Goal: Use online tool/utility: Use online tool/utility

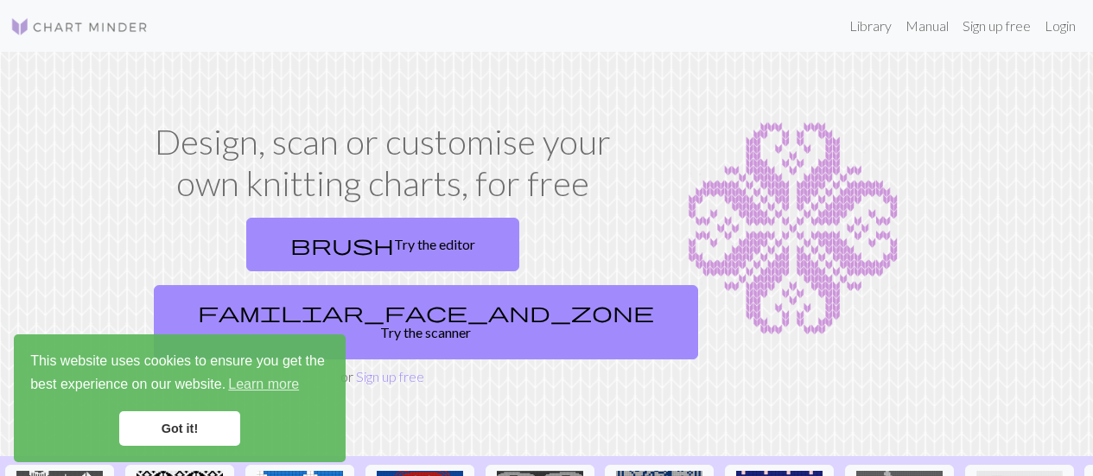
scroll to position [632, 0]
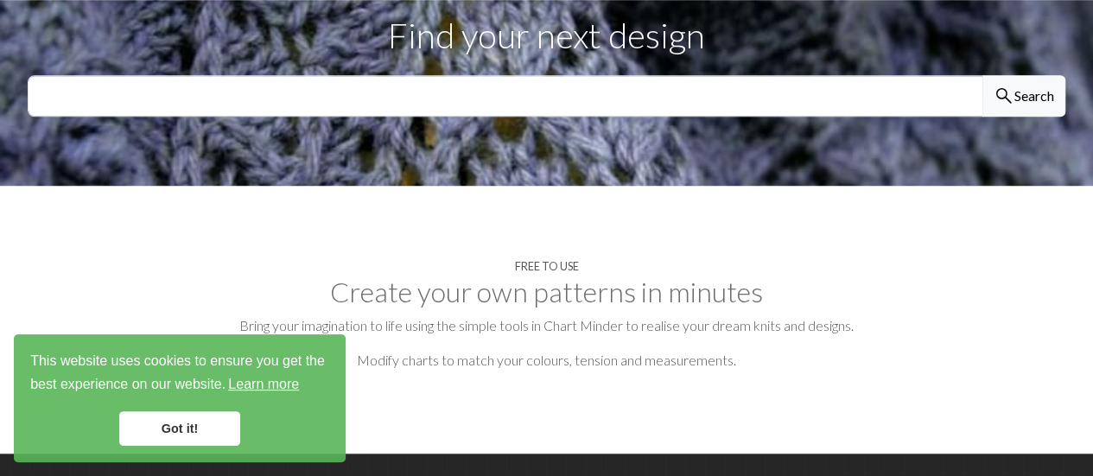
click at [270, 386] on link "Learn more" at bounding box center [264, 385] width 76 height 26
click at [204, 423] on link "Got it!" at bounding box center [179, 428] width 121 height 35
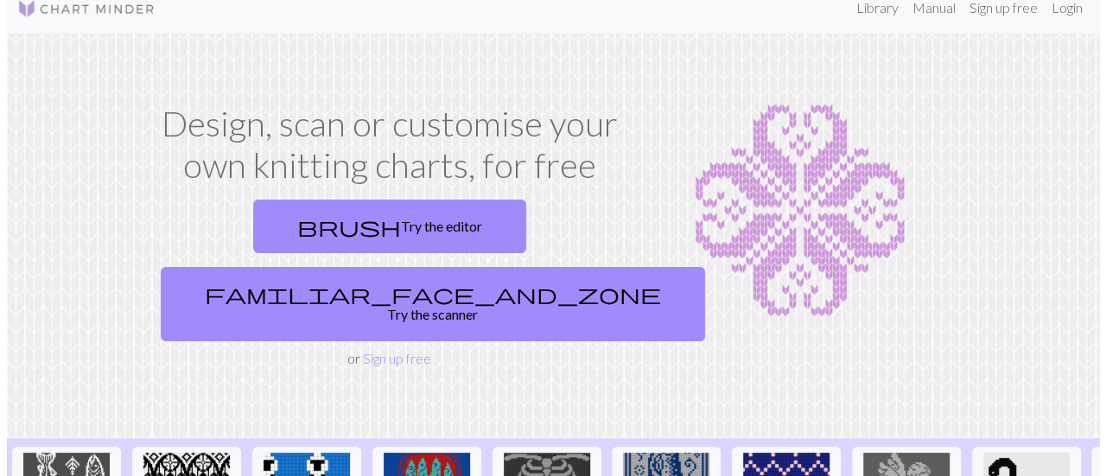
scroll to position [0, 0]
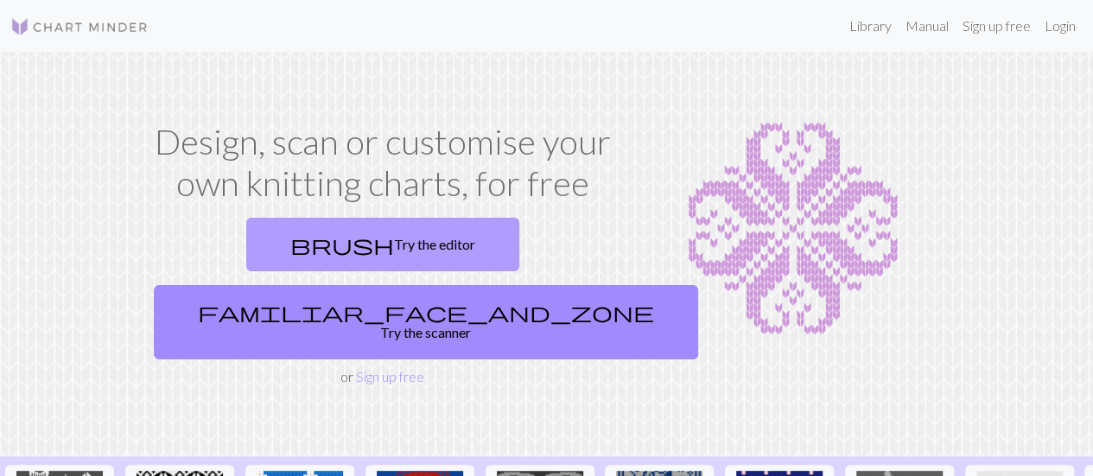
click at [246, 248] on link "brush Try the editor" at bounding box center [382, 245] width 273 height 54
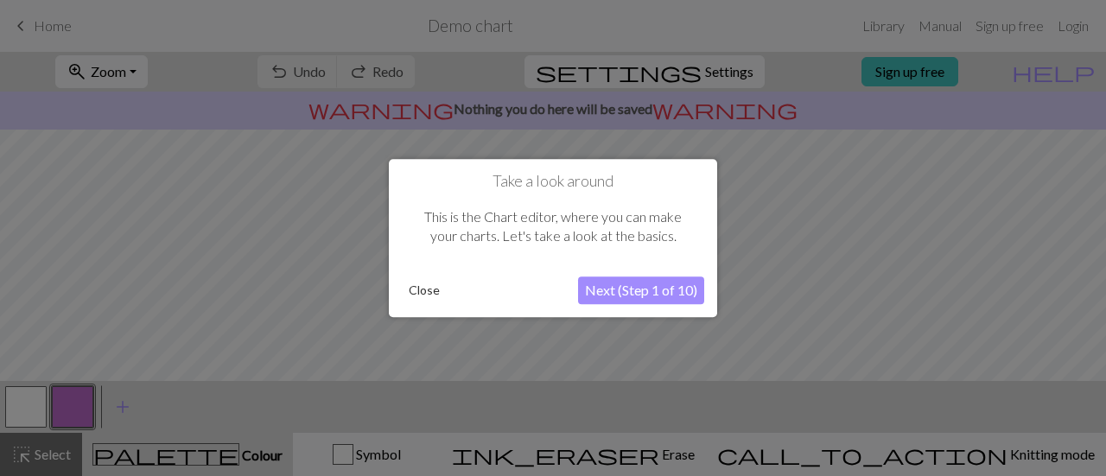
click at [622, 289] on button "Next (Step 1 of 10)" at bounding box center [641, 290] width 126 height 28
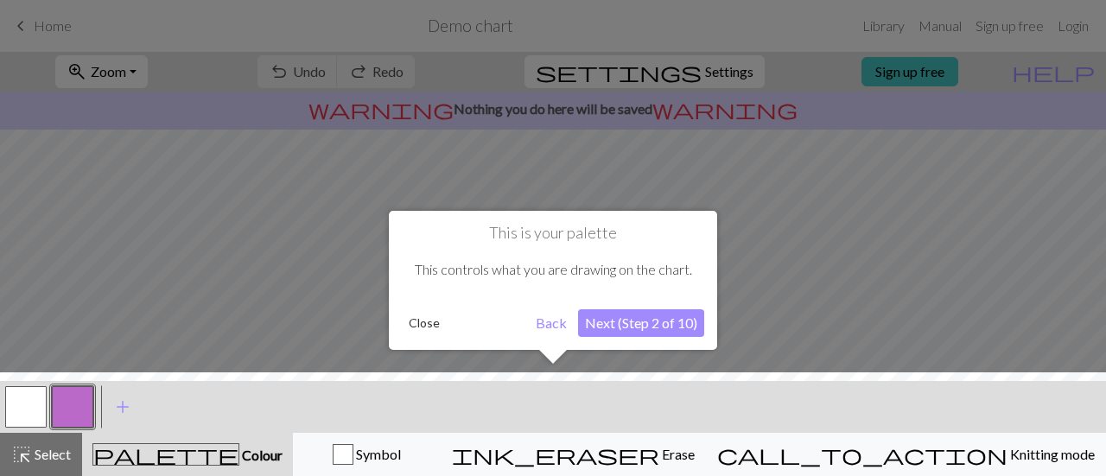
click at [633, 322] on button "Next (Step 2 of 10)" at bounding box center [641, 323] width 126 height 28
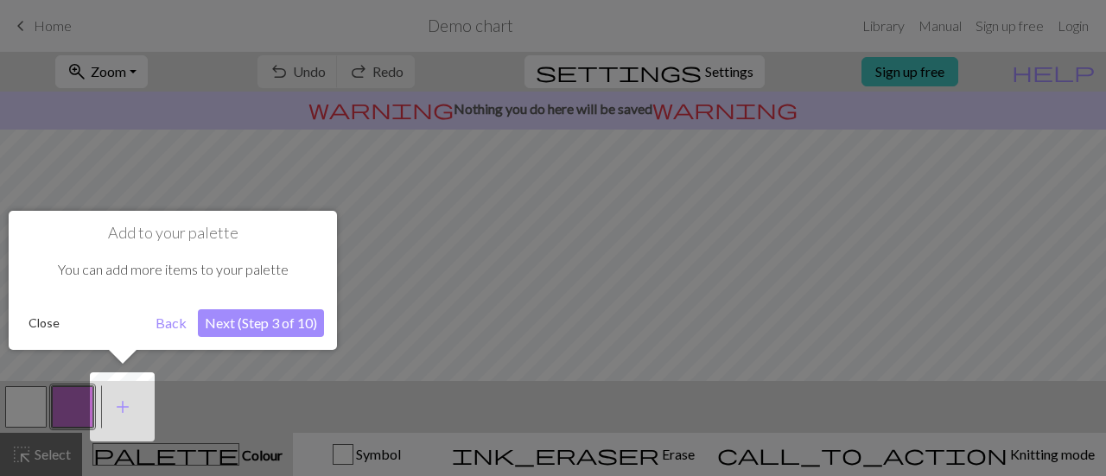
click at [276, 327] on button "Next (Step 3 of 10)" at bounding box center [261, 323] width 126 height 28
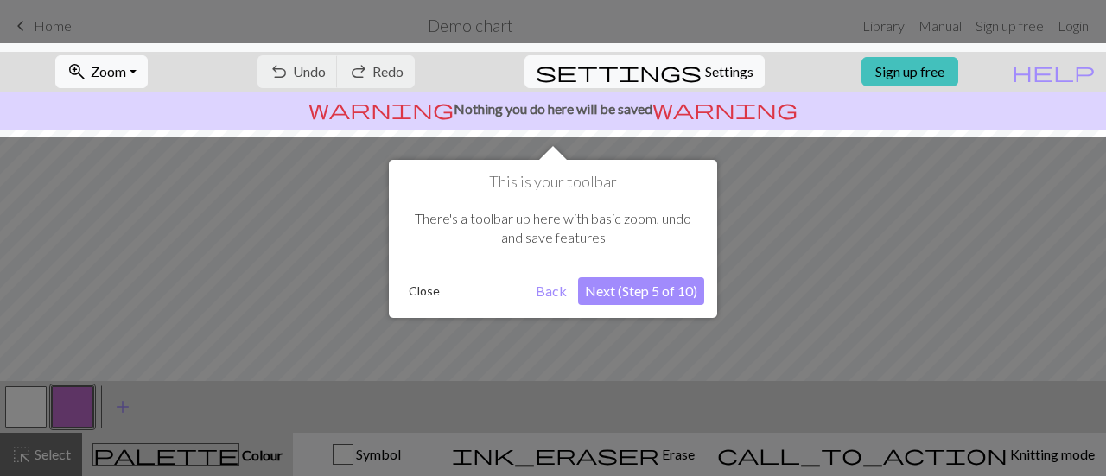
click at [624, 293] on button "Next (Step 5 of 10)" at bounding box center [641, 291] width 126 height 28
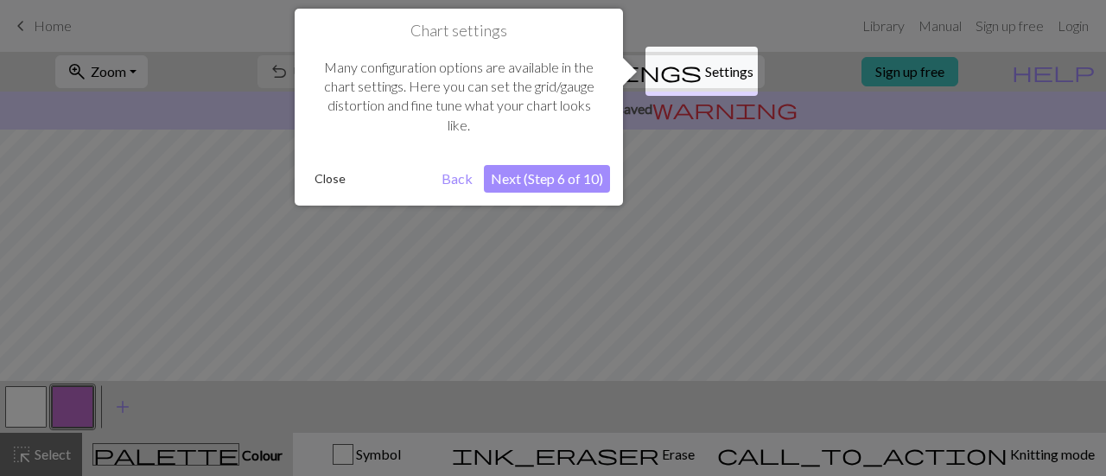
click at [520, 171] on button "Next (Step 6 of 10)" at bounding box center [547, 179] width 126 height 28
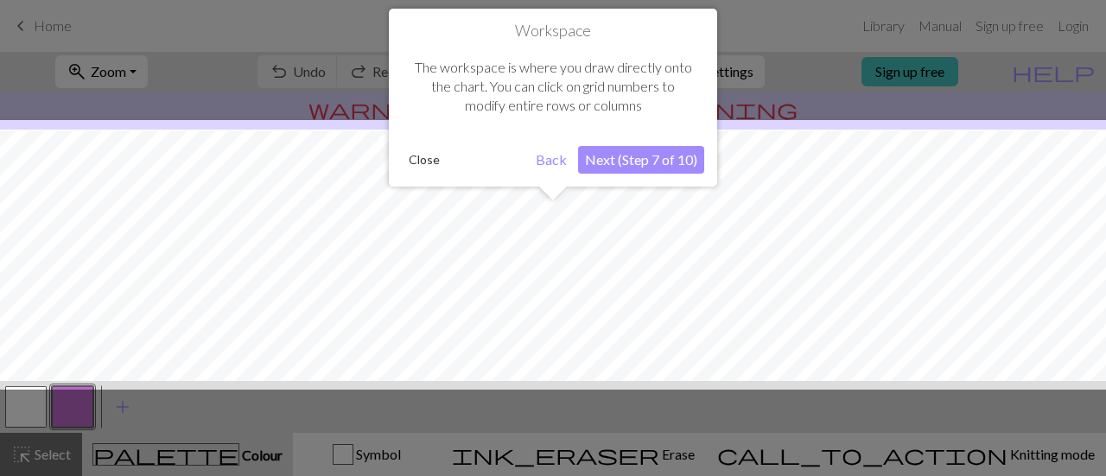
scroll to position [103, 0]
click at [626, 161] on button "Next (Step 7 of 10)" at bounding box center [641, 160] width 126 height 28
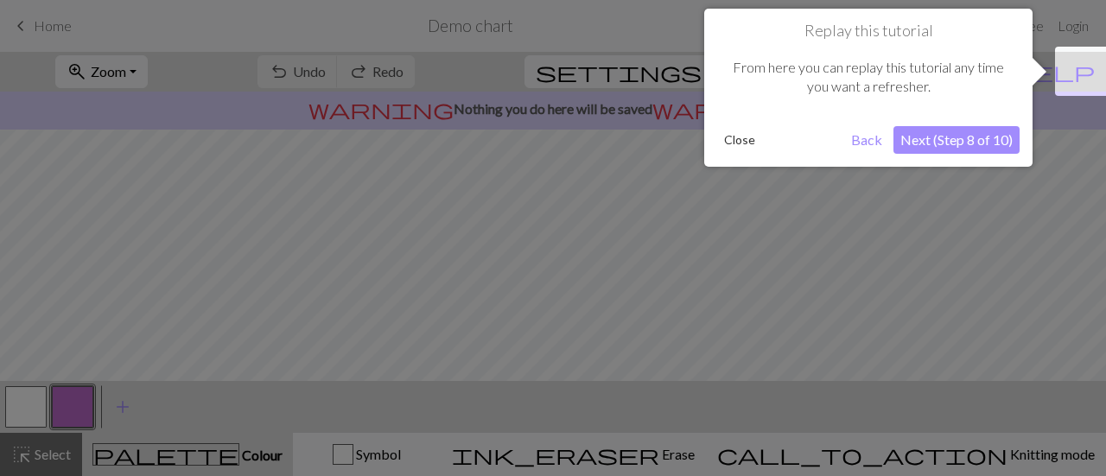
click at [920, 138] on button "Next (Step 8 of 10)" at bounding box center [956, 140] width 126 height 28
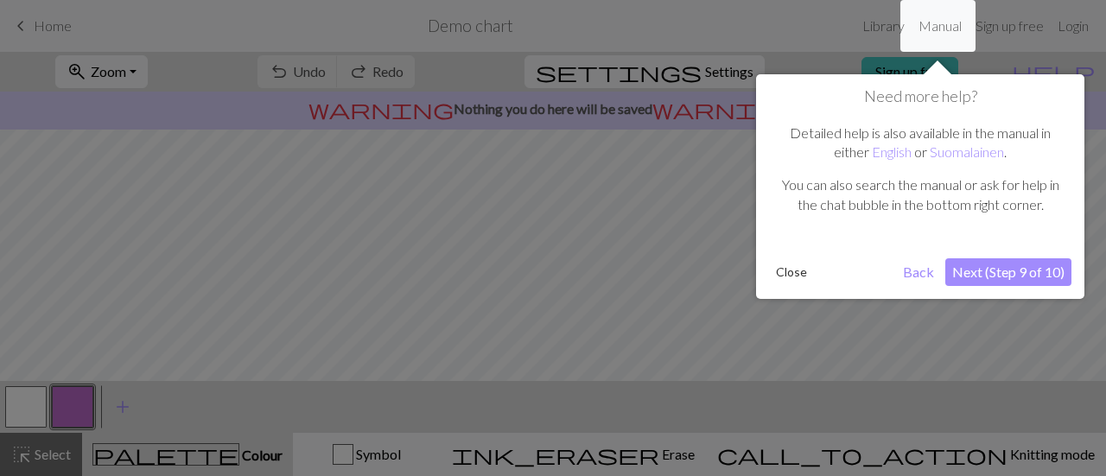
click at [973, 257] on div "Need more help? Detailed help is also available in the manual in either English…" at bounding box center [920, 186] width 328 height 225
click at [973, 276] on button "Next (Step 9 of 10)" at bounding box center [1008, 272] width 126 height 28
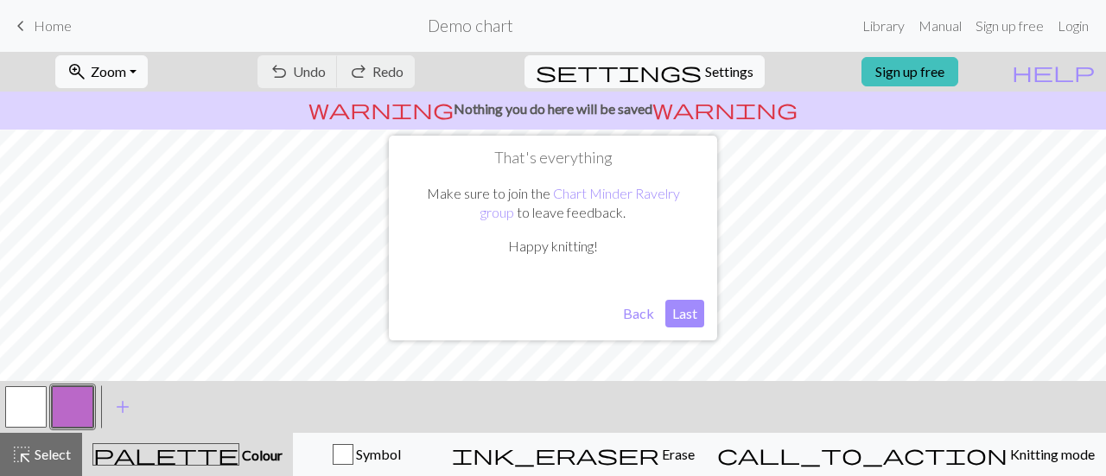
click at [681, 317] on button "Last" at bounding box center [684, 314] width 39 height 28
click at [705, 77] on span "Settings" at bounding box center [729, 71] width 48 height 21
select select "aran"
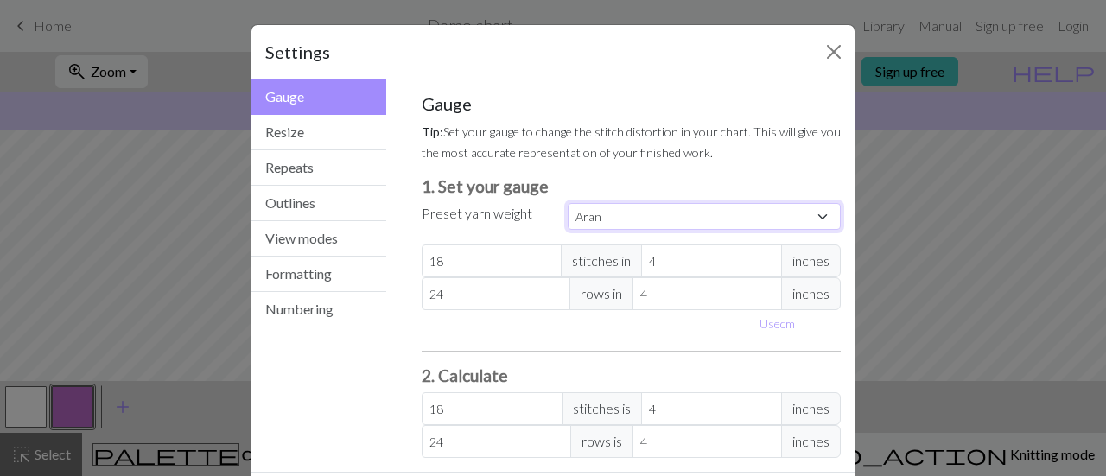
click at [617, 213] on select "Custom Square Lace Light Fingering Fingering Sport Double knit Worsted Aran Bul…" at bounding box center [704, 216] width 273 height 27
click at [503, 264] on input "18" at bounding box center [492, 261] width 141 height 33
click at [791, 264] on span "inches" at bounding box center [811, 261] width 60 height 33
click at [287, 276] on button "Formatting" at bounding box center [318, 274] width 135 height 35
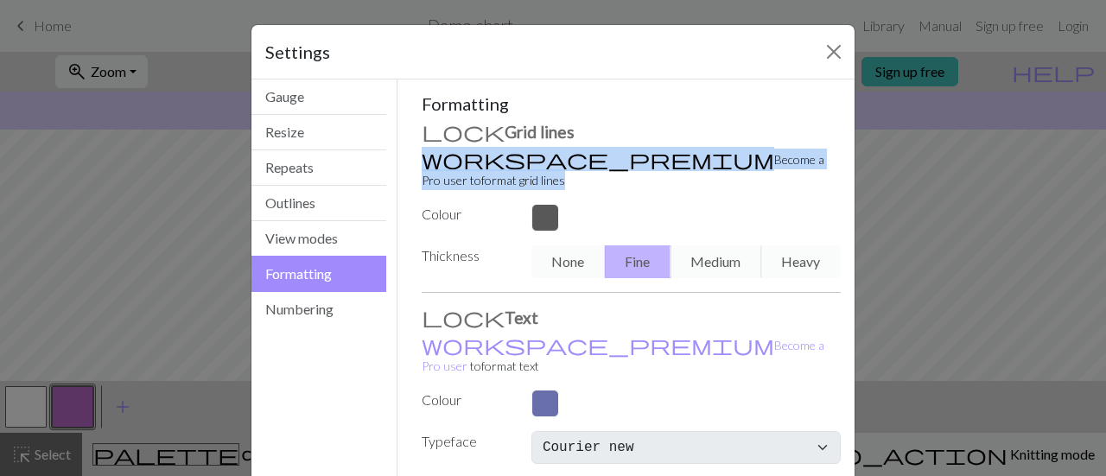
drag, startPoint x: 1084, startPoint y: 126, endPoint x: 1088, endPoint y: 152, distance: 26.3
click at [1088, 152] on div "Settings Formatting Gauge Resize Repeats Outlines View modes Formatting Numberi…" at bounding box center [553, 238] width 1106 height 476
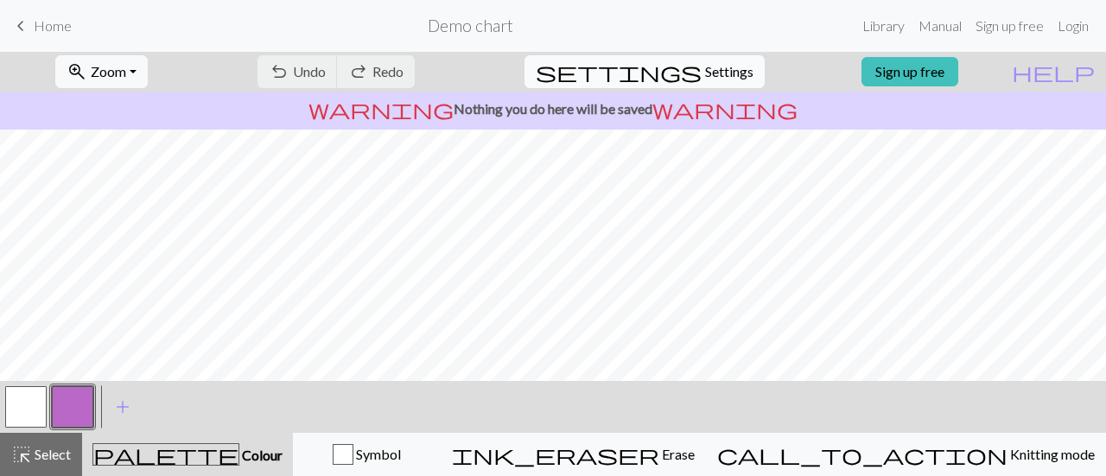
click at [683, 72] on span "settings" at bounding box center [619, 72] width 166 height 24
select select "Courier new"
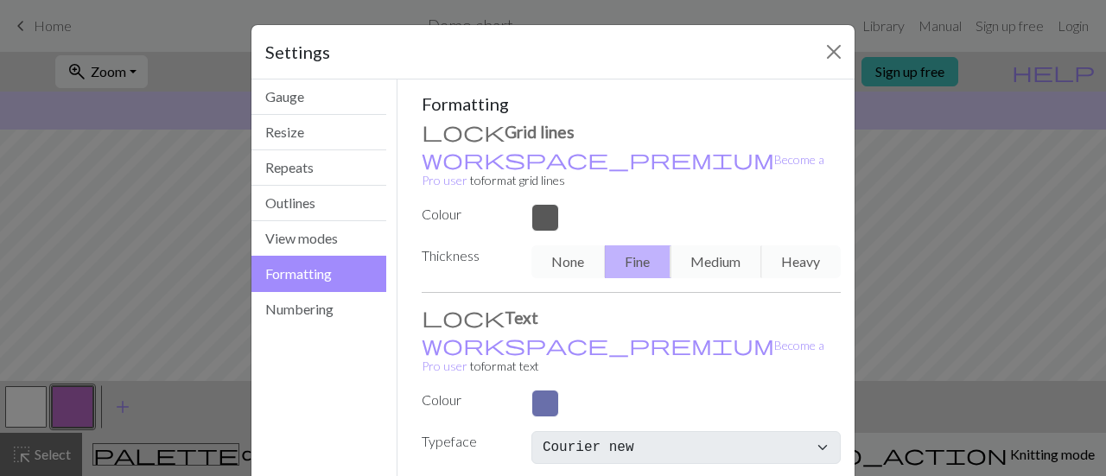
click at [307, 308] on button "Numbering" at bounding box center [318, 309] width 135 height 35
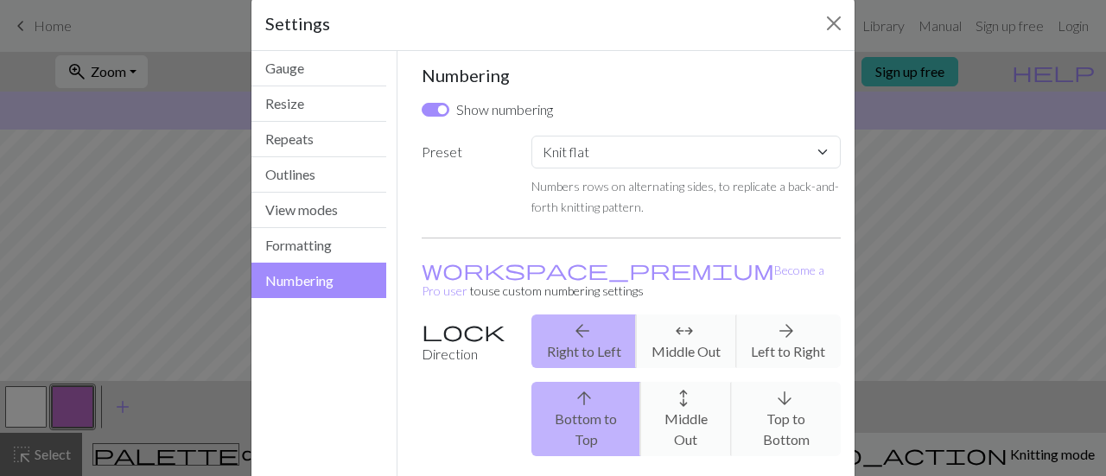
scroll to position [0, 0]
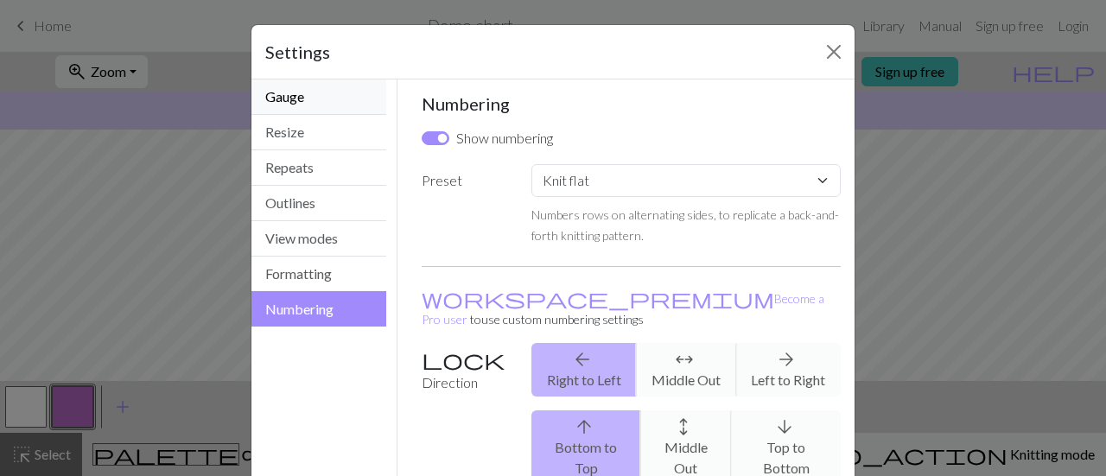
click at [275, 102] on button "Gauge" at bounding box center [318, 96] width 135 height 35
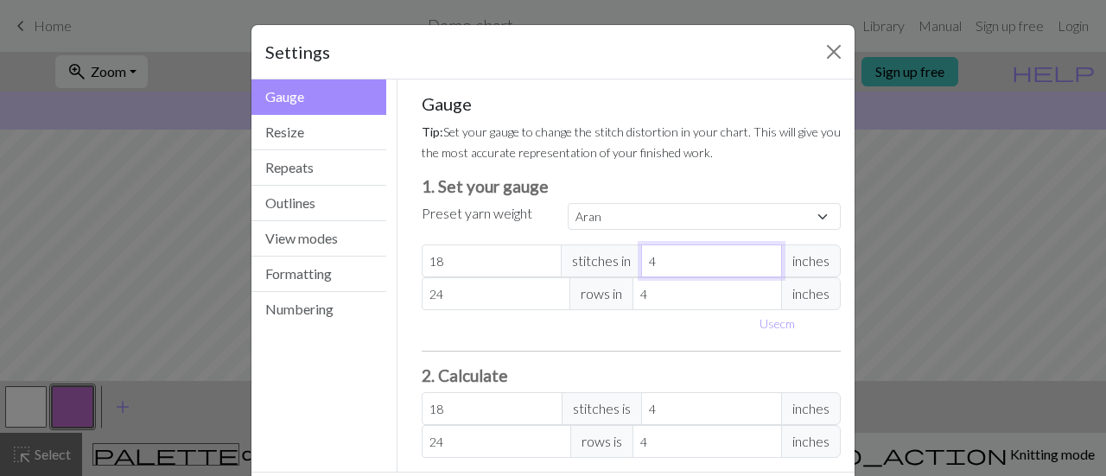
click at [655, 256] on input "4" at bounding box center [711, 261] width 141 height 33
type input "3"
type input "24"
click at [759, 266] on input "3" at bounding box center [711, 261] width 141 height 33
type input "2"
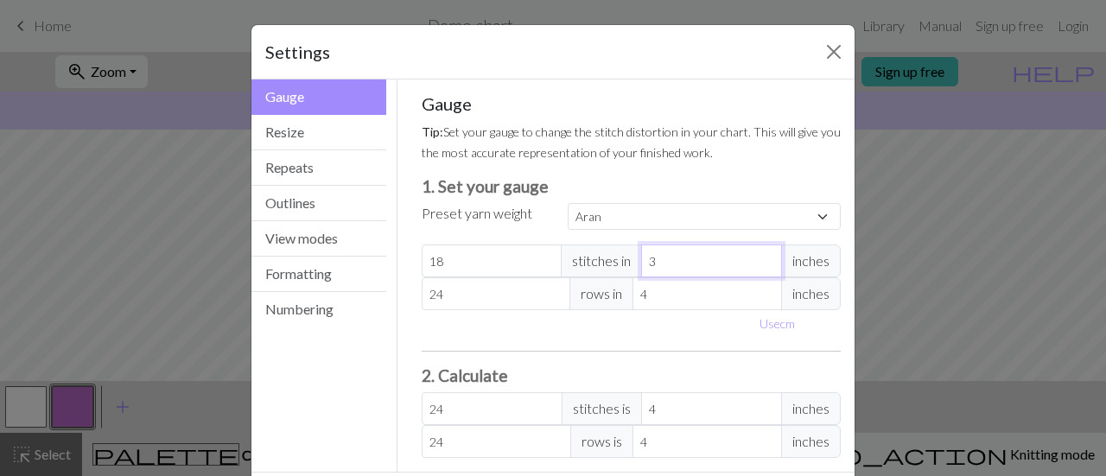
type input "36"
click at [759, 266] on input "2" at bounding box center [711, 261] width 141 height 33
type input "1"
type input "72"
click at [759, 266] on input "1" at bounding box center [711, 261] width 141 height 33
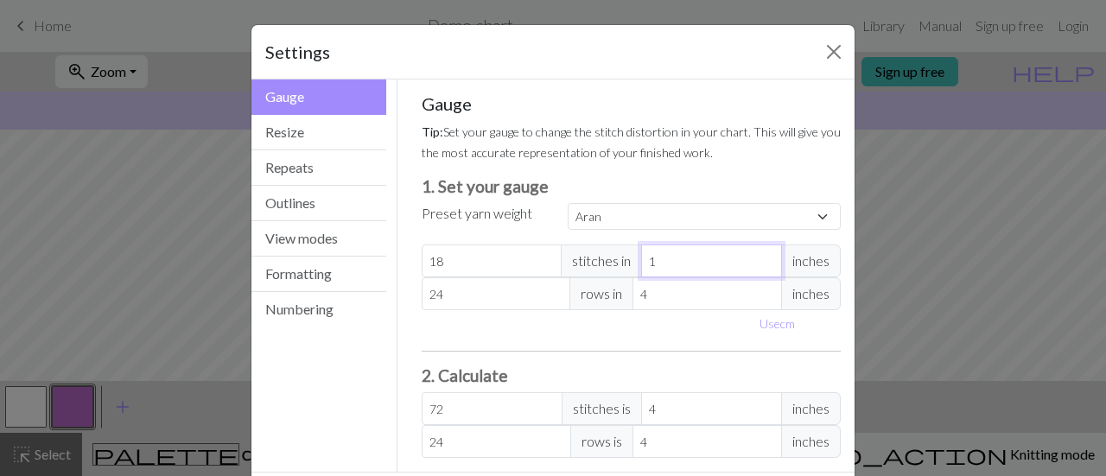
type input "0"
click at [759, 266] on input "0" at bounding box center [711, 261] width 141 height 33
type input "1"
type input "72"
click at [760, 254] on input "1" at bounding box center [711, 261] width 141 height 33
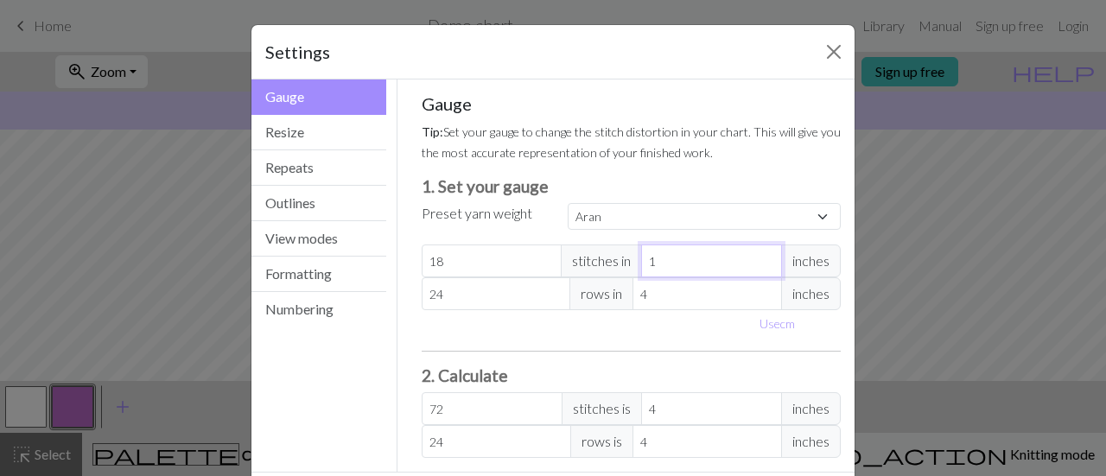
type input "2"
type input "36"
type input "3"
type input "24"
type input "4"
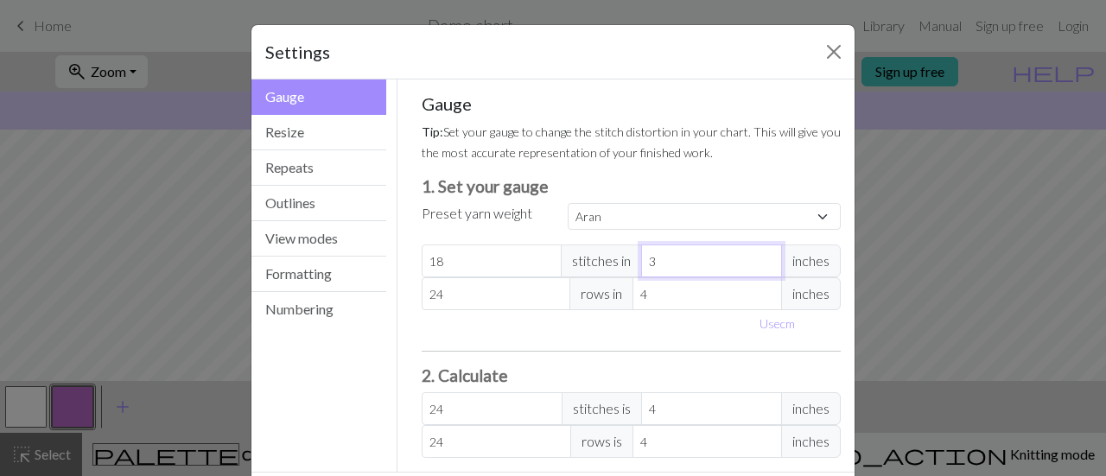
type input "18"
type input "5"
type input "14.4"
type input "6"
type input "12"
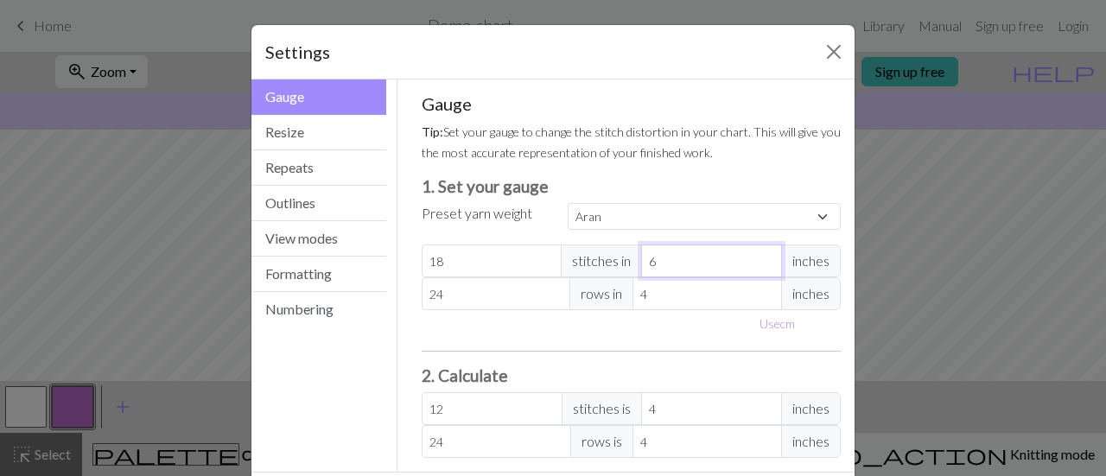
drag, startPoint x: 760, startPoint y: 254, endPoint x: 788, endPoint y: 258, distance: 28.0
type input "6"
click at [782, 258] on input "6" at bounding box center [711, 261] width 141 height 33
click at [788, 258] on span "inches" at bounding box center [811, 261] width 60 height 33
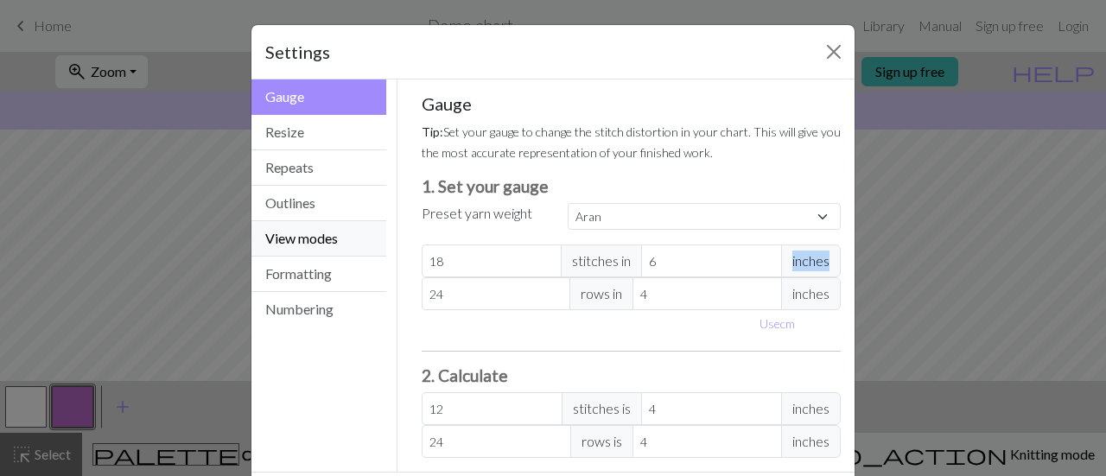
click at [297, 245] on button "View modes" at bounding box center [318, 238] width 135 height 35
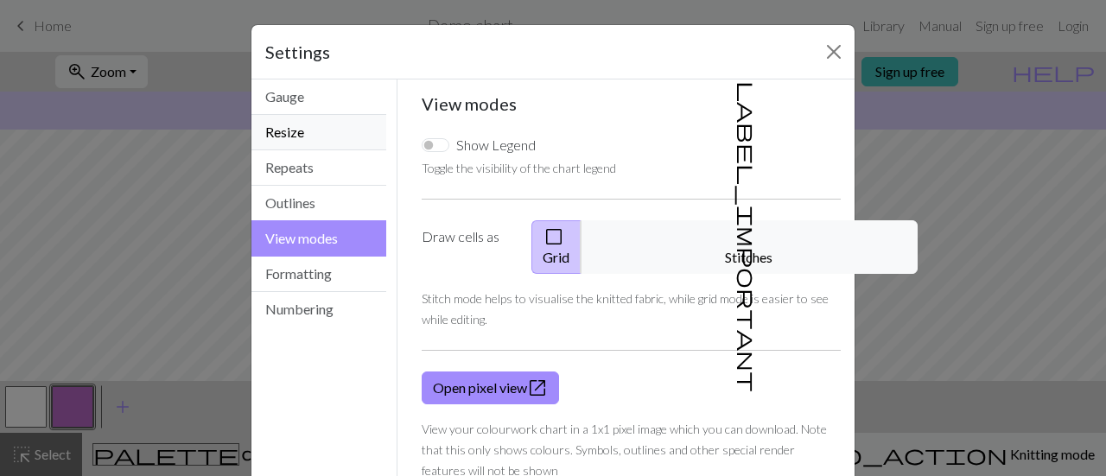
click at [292, 133] on button "Resize" at bounding box center [318, 132] width 135 height 35
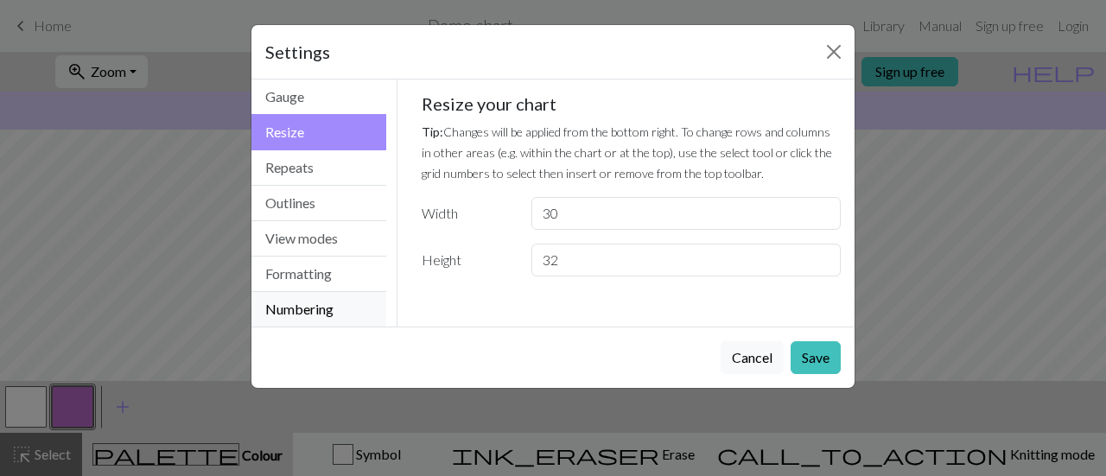
click at [302, 308] on button "Numbering" at bounding box center [318, 309] width 135 height 35
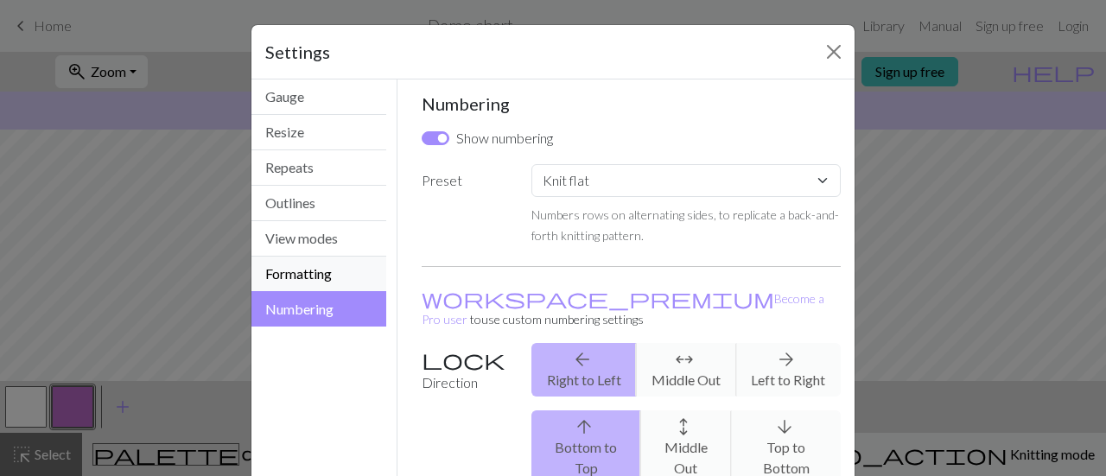
click at [289, 273] on button "Formatting" at bounding box center [318, 274] width 135 height 35
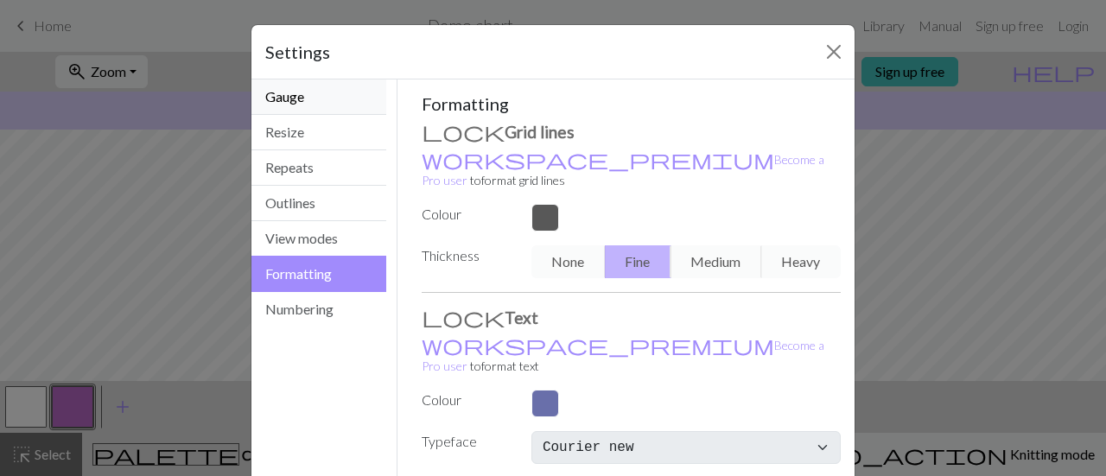
click at [282, 92] on button "Gauge" at bounding box center [318, 96] width 135 height 35
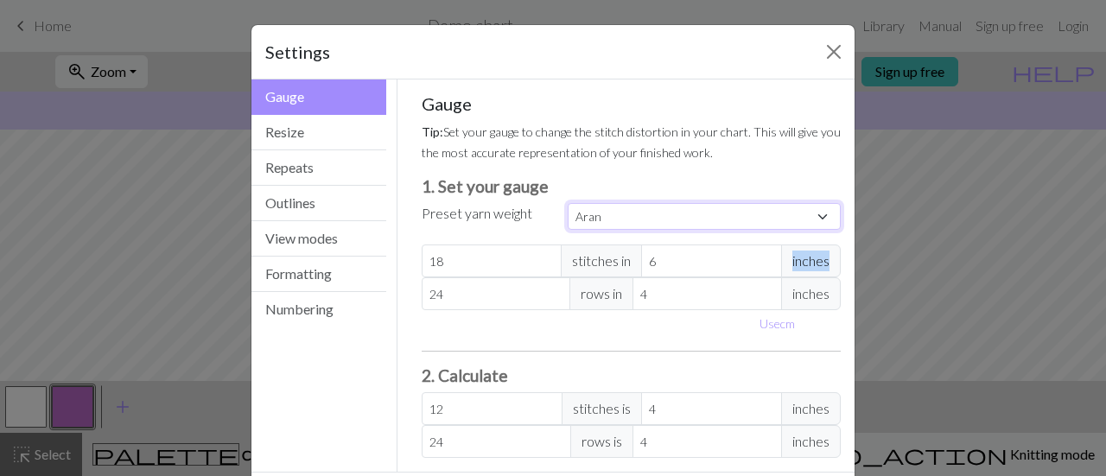
click at [659, 208] on select "Custom Square Lace Light Fingering Fingering Sport Double knit Worsted Aran Bul…" at bounding box center [704, 216] width 273 height 27
select select "fingering"
click at [568, 203] on select "Custom Square Lace Light Fingering Fingering Sport Double knit Worsted Aran Bul…" at bounding box center [704, 216] width 273 height 27
type input "28"
type input "4"
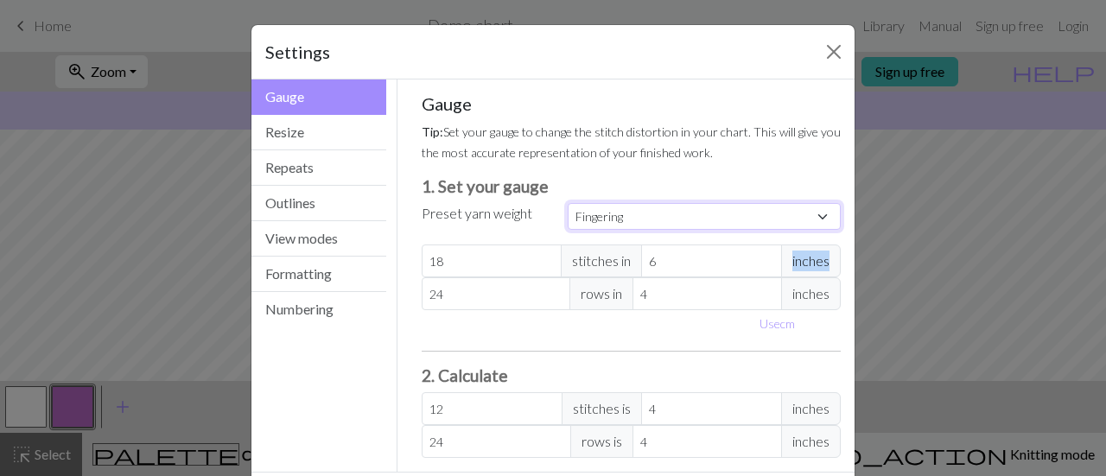
type input "36"
type input "28"
type input "36"
click at [631, 210] on select "Custom Square Lace Light Fingering Fingering Sport Double knit Worsted Aran Bul…" at bounding box center [704, 216] width 273 height 27
click at [486, 262] on input "28" at bounding box center [492, 261] width 141 height 33
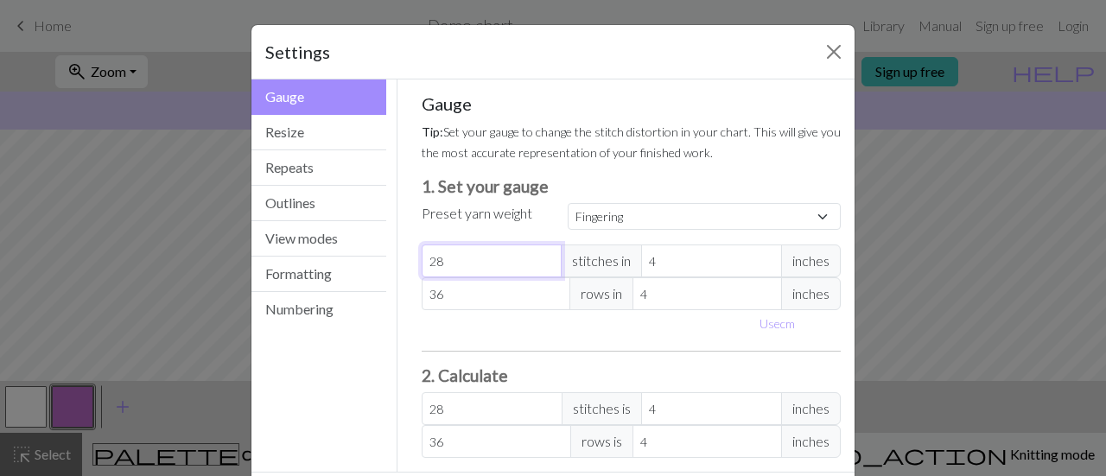
type input "2"
type input "24"
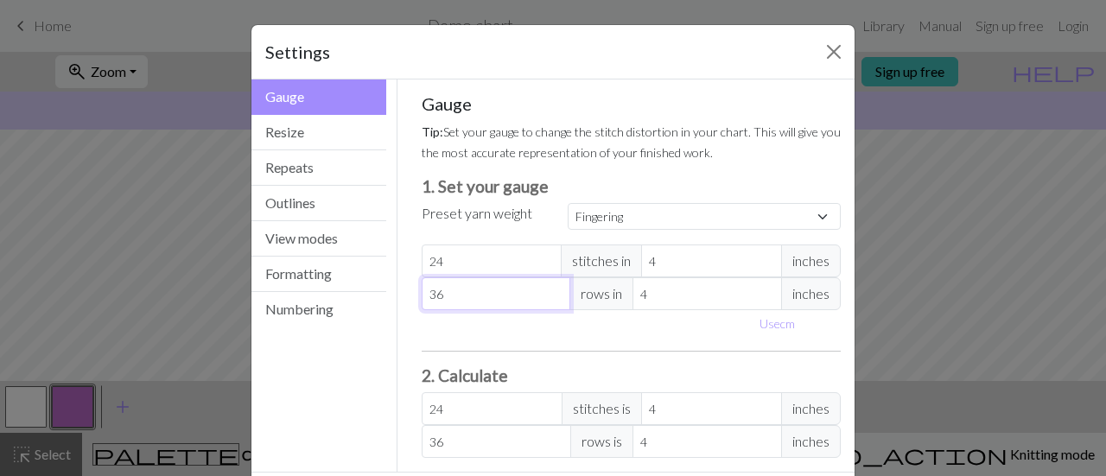
click at [475, 293] on input "36" at bounding box center [496, 293] width 149 height 33
type input "3"
type input "32"
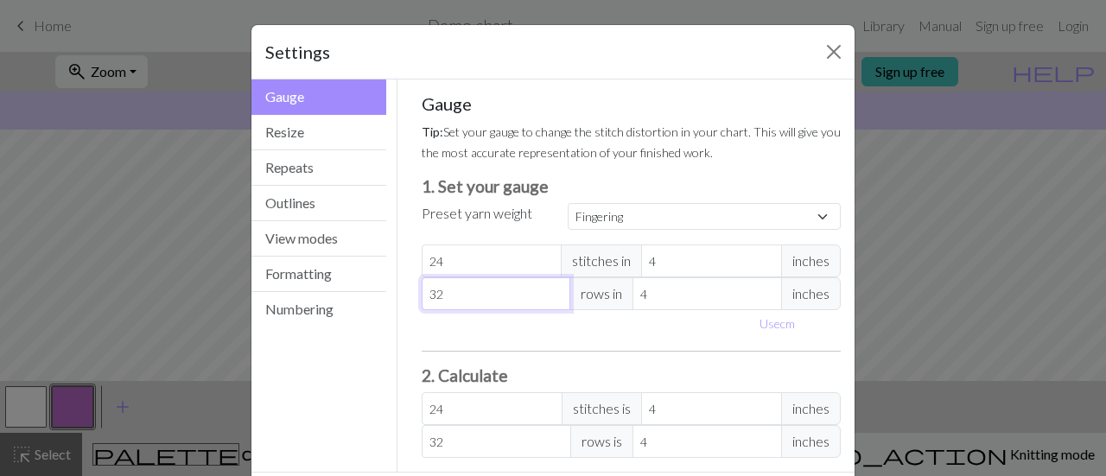
type input "32"
click at [493, 265] on input "24" at bounding box center [492, 261] width 141 height 33
type input "5"
type input "19.2"
click at [762, 257] on input "5" at bounding box center [711, 261] width 141 height 33
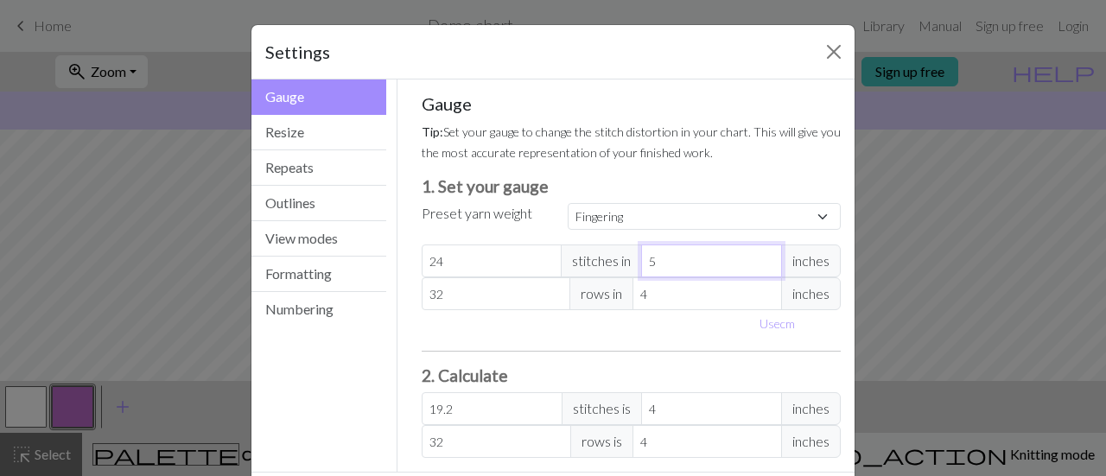
type input "6"
type input "16"
click at [762, 257] on input "6" at bounding box center [711, 261] width 141 height 33
type input "7"
type input "13.71"
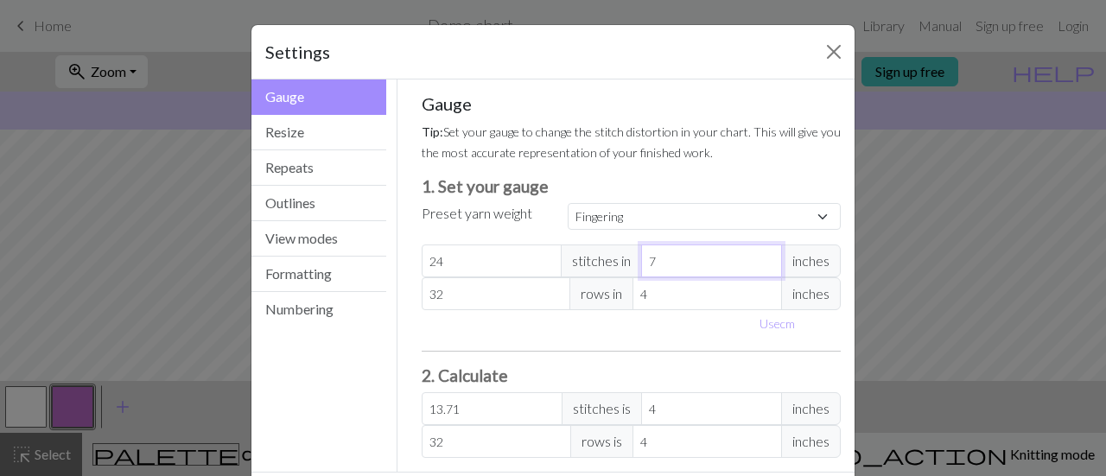
click at [762, 257] on input "7" at bounding box center [711, 261] width 141 height 33
type input "8"
type input "12"
click at [762, 257] on input "8" at bounding box center [711, 261] width 141 height 33
type input "9"
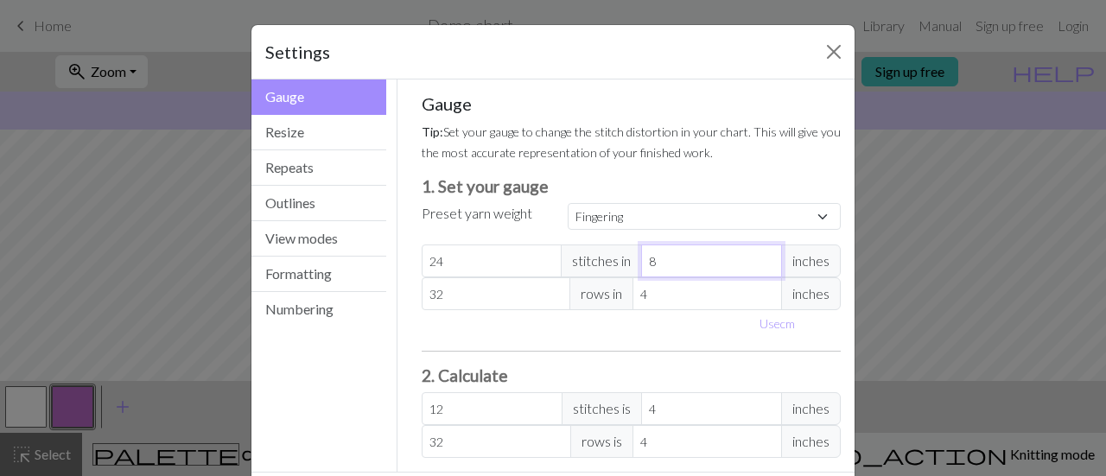
type input "10.67"
click at [762, 257] on input "9" at bounding box center [711, 261] width 141 height 33
type input "10"
type input "9.6"
click at [762, 257] on input "10" at bounding box center [711, 261] width 141 height 33
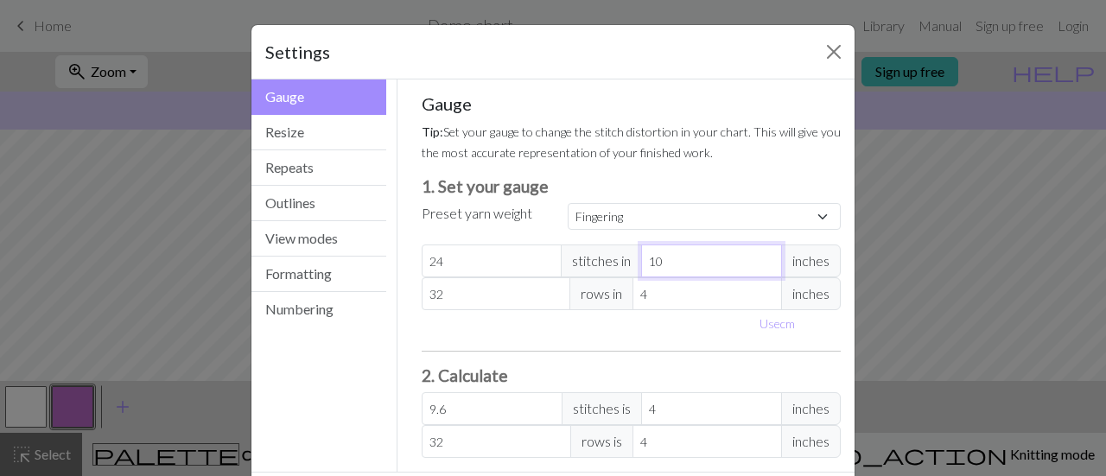
type input "11"
type input "8.73"
click at [761, 255] on input "11" at bounding box center [711, 261] width 141 height 33
type input "12"
type input "8"
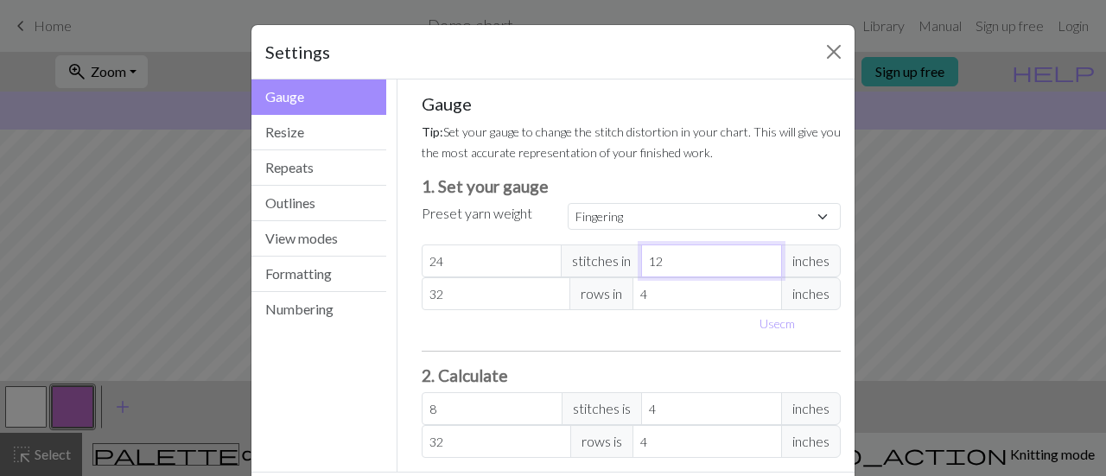
click at [761, 255] on input "12" at bounding box center [711, 261] width 141 height 33
type input "13"
type input "7.38"
click at [761, 255] on input "13" at bounding box center [711, 261] width 141 height 33
type input "14"
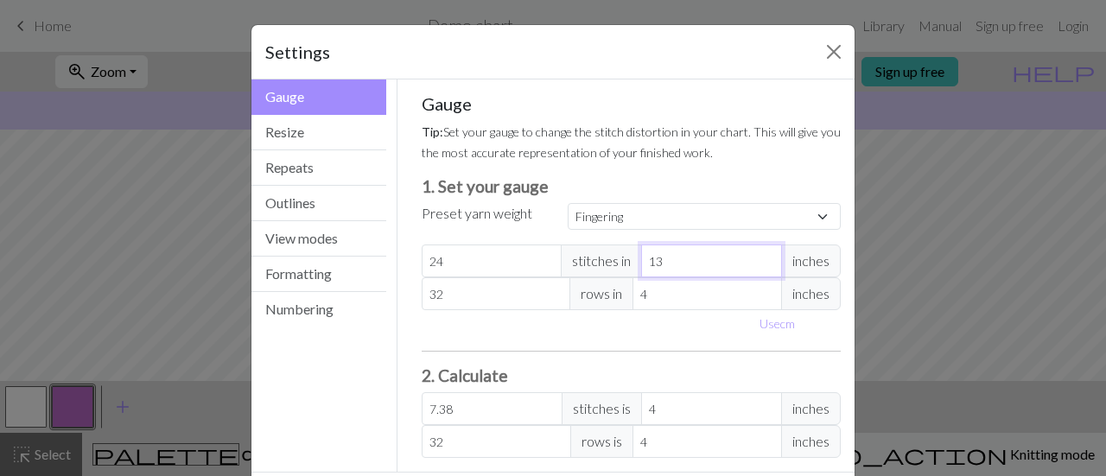
type input "6.86"
click at [761, 255] on input "14" at bounding box center [711, 261] width 141 height 33
type input "15"
type input "6.4"
click at [761, 255] on input "15" at bounding box center [711, 261] width 141 height 33
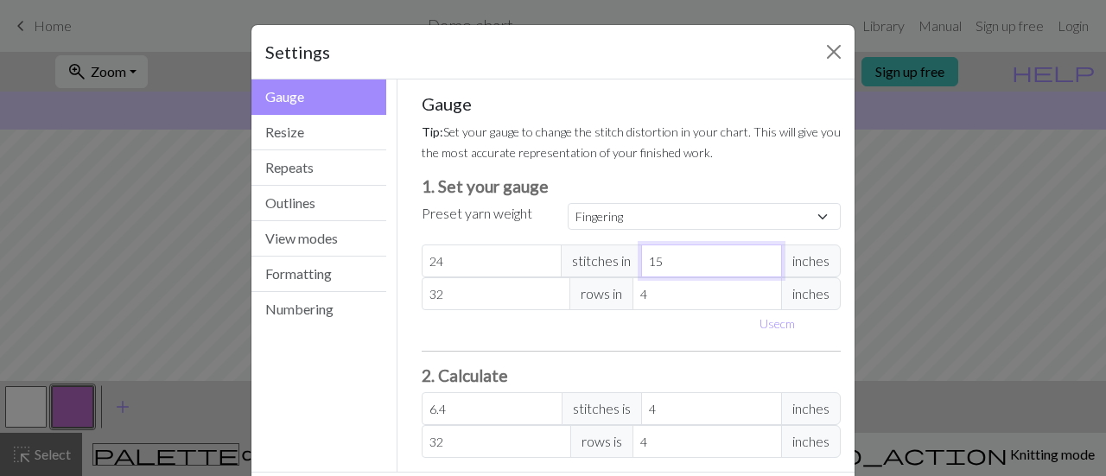
type input "16"
type input "6"
click at [761, 255] on input "16" at bounding box center [711, 261] width 141 height 33
type input "17"
type input "5.65"
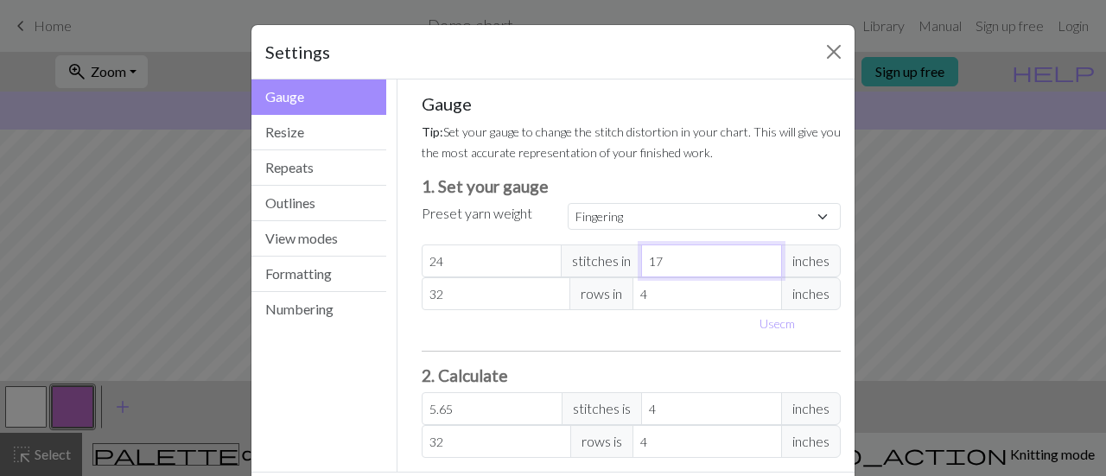
click at [761, 255] on input "17" at bounding box center [711, 261] width 141 height 33
type input "18"
type input "5.33"
click at [761, 255] on input "18" at bounding box center [711, 261] width 141 height 33
type input "19"
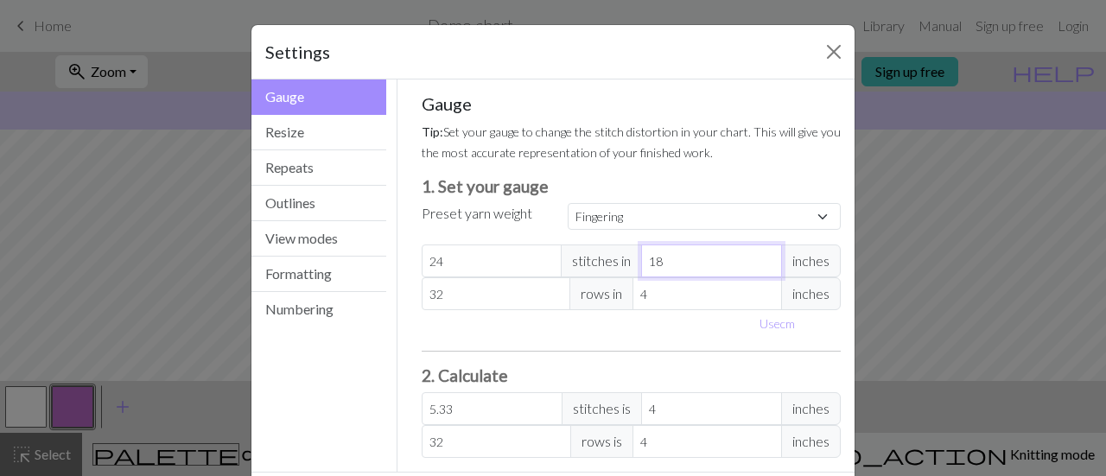
type input "5.05"
click at [761, 255] on input "19" at bounding box center [711, 261] width 141 height 33
type input "18"
type input "5.33"
click at [760, 263] on input "18" at bounding box center [711, 261] width 141 height 33
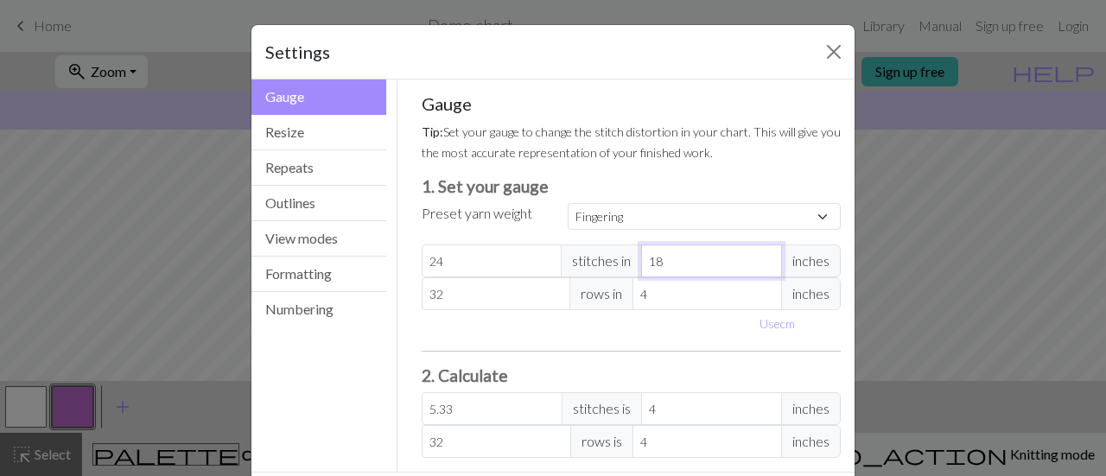
type input "17"
type input "5.65"
click at [760, 263] on input "17" at bounding box center [711, 261] width 141 height 33
type input "16"
type input "6"
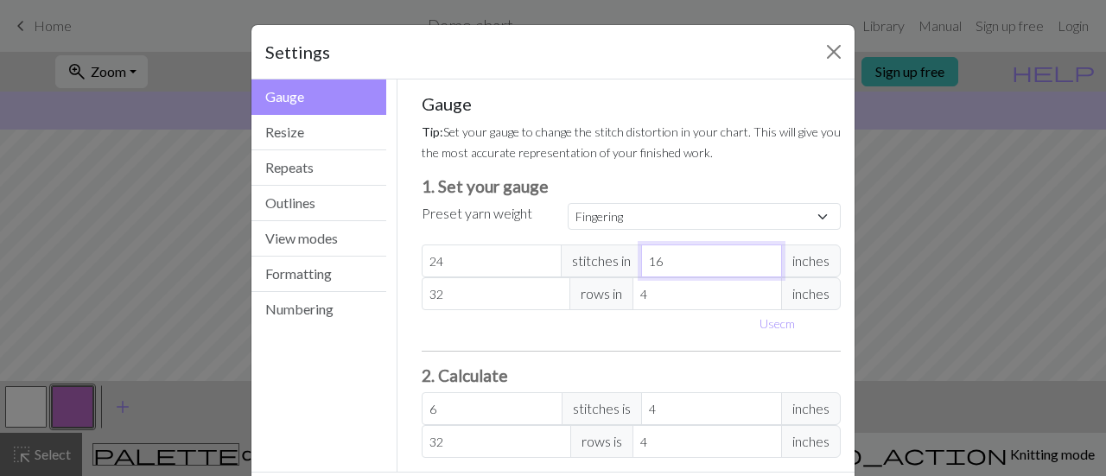
click at [760, 263] on input "16" at bounding box center [711, 261] width 141 height 33
type input "15"
type input "6.4"
click at [760, 263] on input "15" at bounding box center [711, 261] width 141 height 33
type input "14"
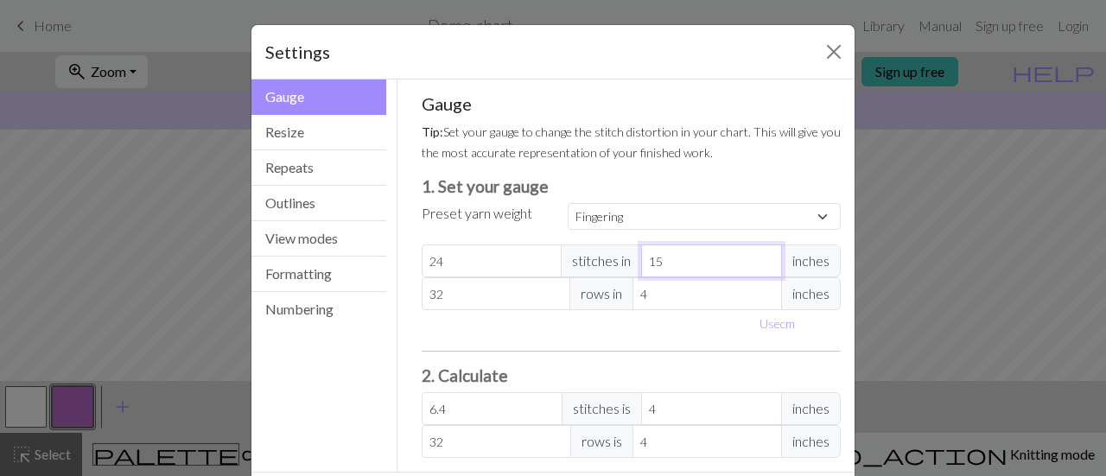
type input "6.86"
click at [760, 263] on input "14" at bounding box center [711, 261] width 141 height 33
type input "13"
type input "7.38"
click at [760, 263] on input "13" at bounding box center [711, 261] width 141 height 33
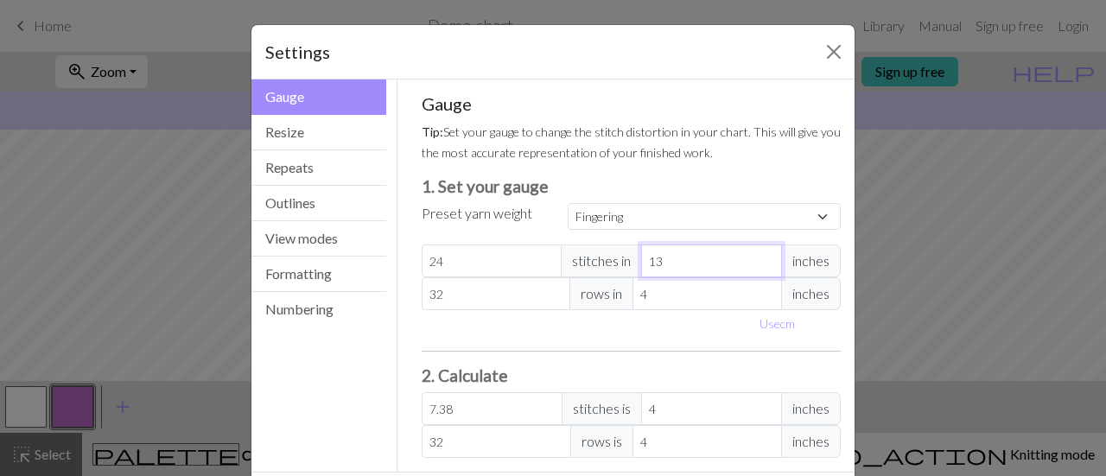
type input "12"
type input "8"
click at [760, 263] on input "12" at bounding box center [711, 261] width 141 height 33
type input "11"
type input "8.73"
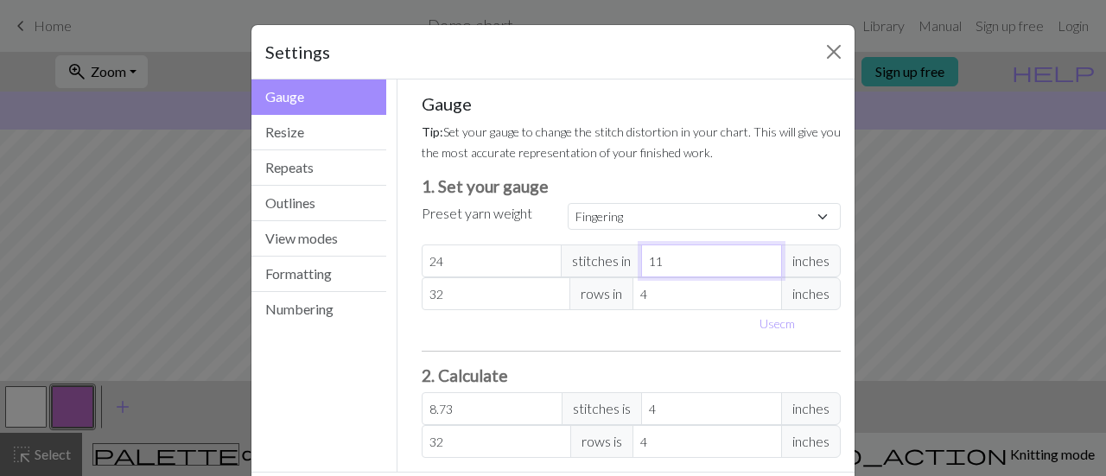
click at [760, 263] on input "11" at bounding box center [711, 261] width 141 height 33
type input "10"
type input "9.6"
click at [760, 263] on input "10" at bounding box center [711, 261] width 141 height 33
type input "9"
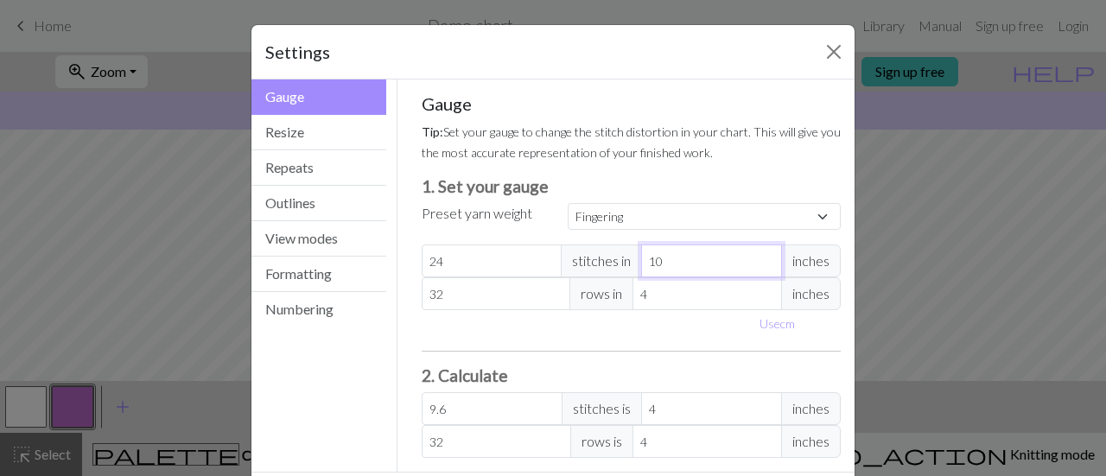
type input "10.67"
click at [760, 263] on input "9" at bounding box center [711, 261] width 141 height 33
type input "8"
type input "12"
click at [760, 263] on input "8" at bounding box center [711, 261] width 141 height 33
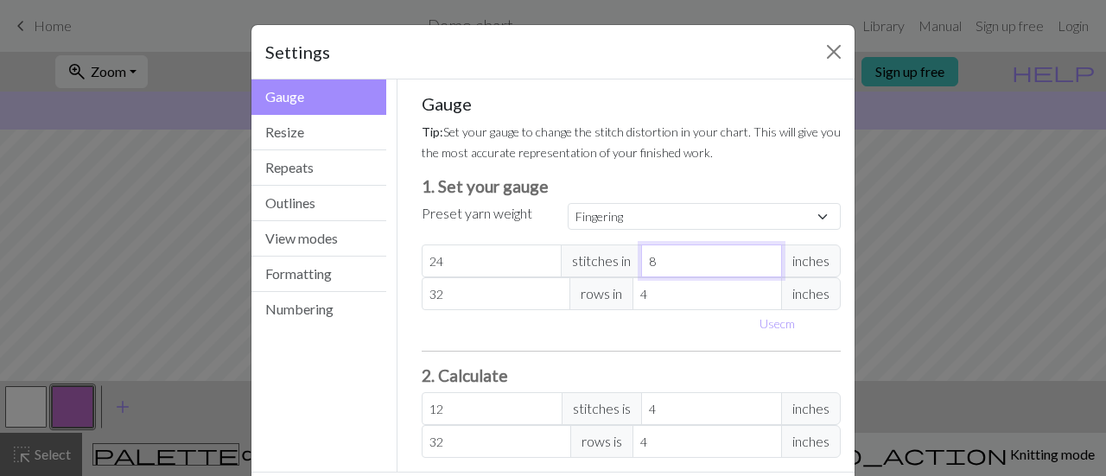
type input "7"
type input "13.71"
click at [760, 263] on input "7" at bounding box center [711, 261] width 141 height 33
type input "6"
type input "16"
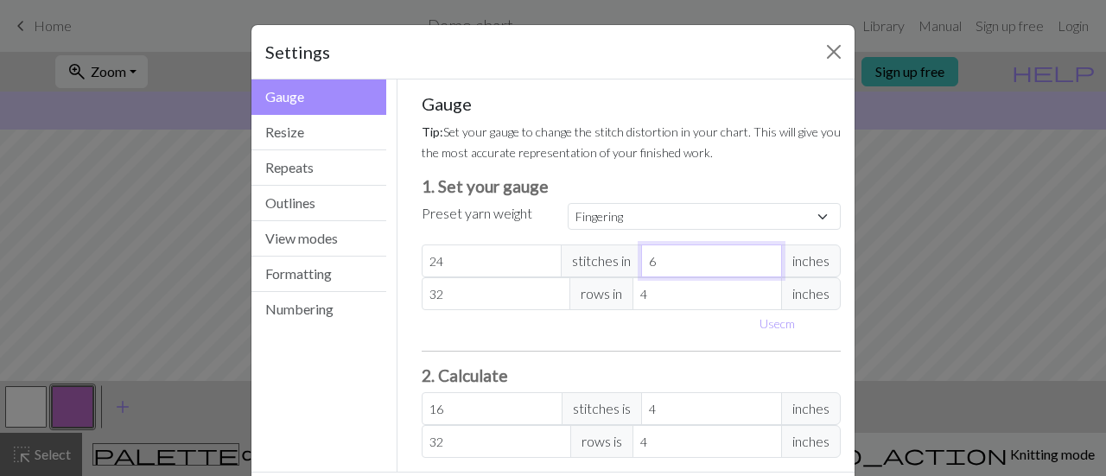
click at [760, 263] on input "6" at bounding box center [711, 261] width 141 height 33
type input "5"
type input "19.2"
click at [760, 263] on input "5" at bounding box center [711, 261] width 141 height 33
type input "4"
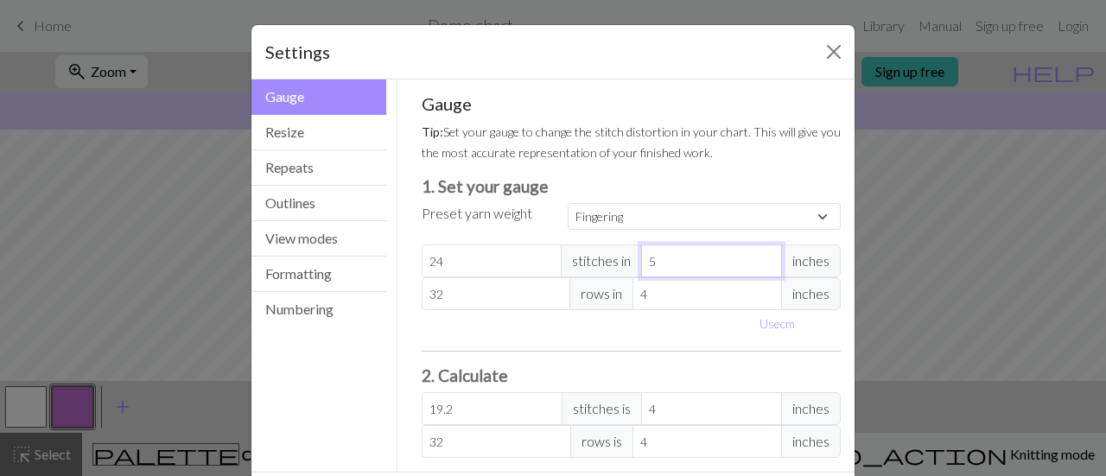
type input "24"
click at [760, 263] on input "4" at bounding box center [711, 261] width 141 height 33
type input "3"
type input "32"
click at [760, 263] on input "3" at bounding box center [711, 261] width 141 height 33
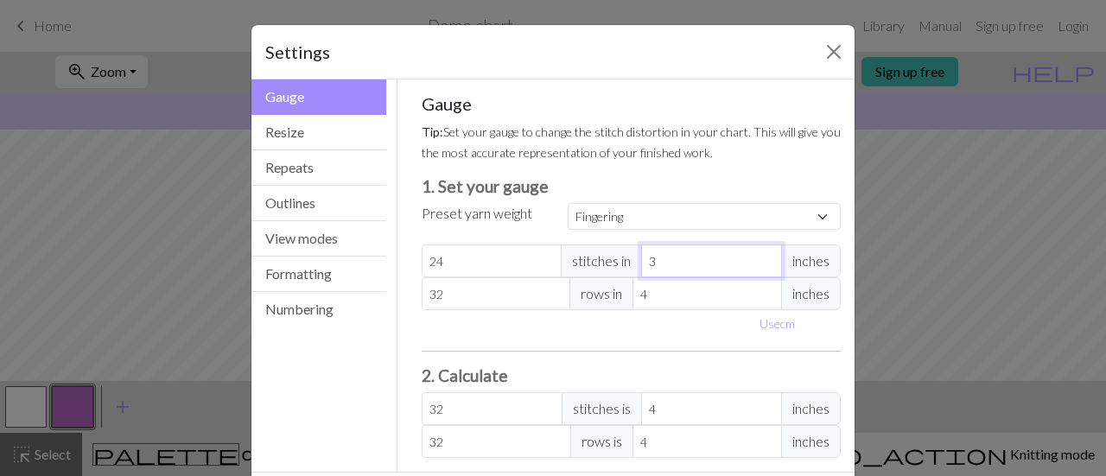
type input "2"
type input "48"
click at [760, 263] on input "2" at bounding box center [711, 261] width 141 height 33
type input "1"
type input "96"
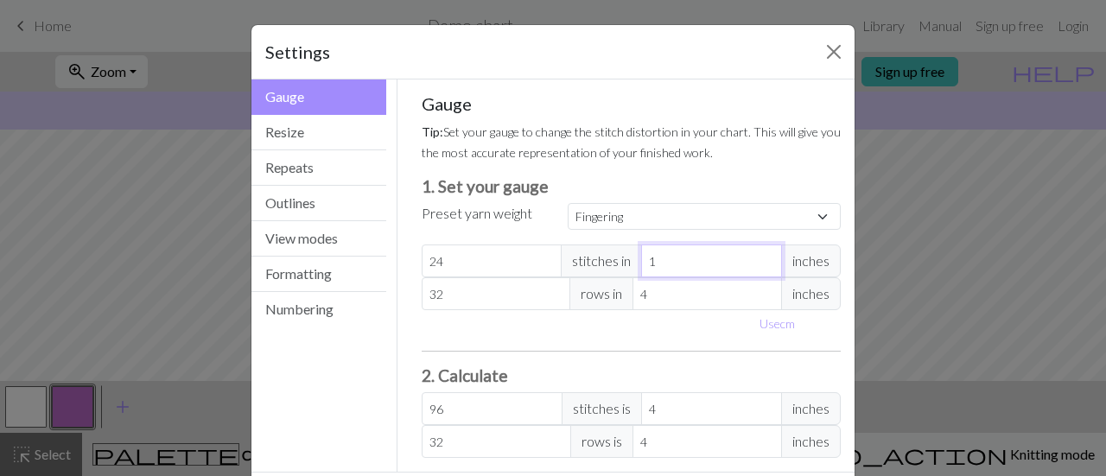
click at [760, 263] on input "1" at bounding box center [711, 261] width 141 height 33
type input "0"
click at [760, 263] on input "0" at bounding box center [711, 261] width 141 height 33
type input "1"
type input "96"
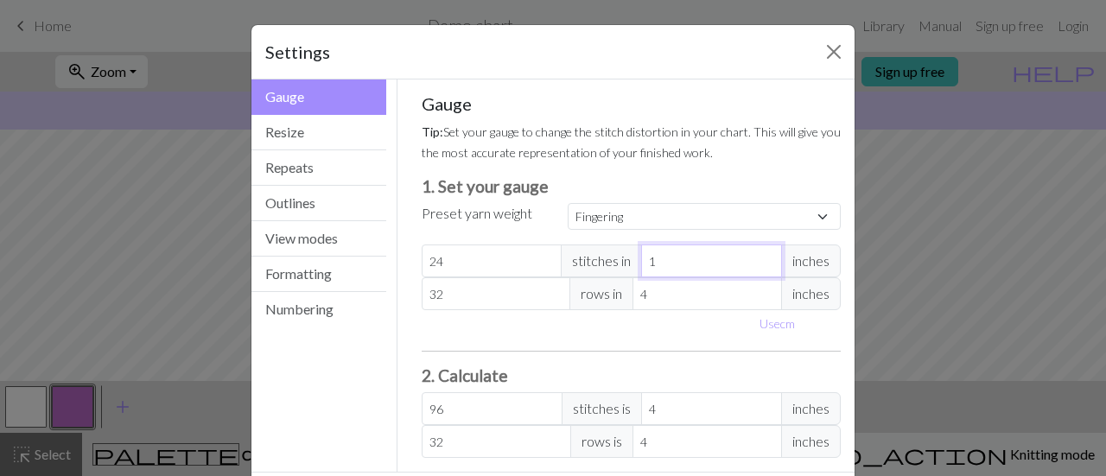
click at [760, 252] on input "1" at bounding box center [711, 261] width 141 height 33
type input "2"
type input "48"
click at [760, 252] on input "2" at bounding box center [711, 261] width 141 height 33
type input "3"
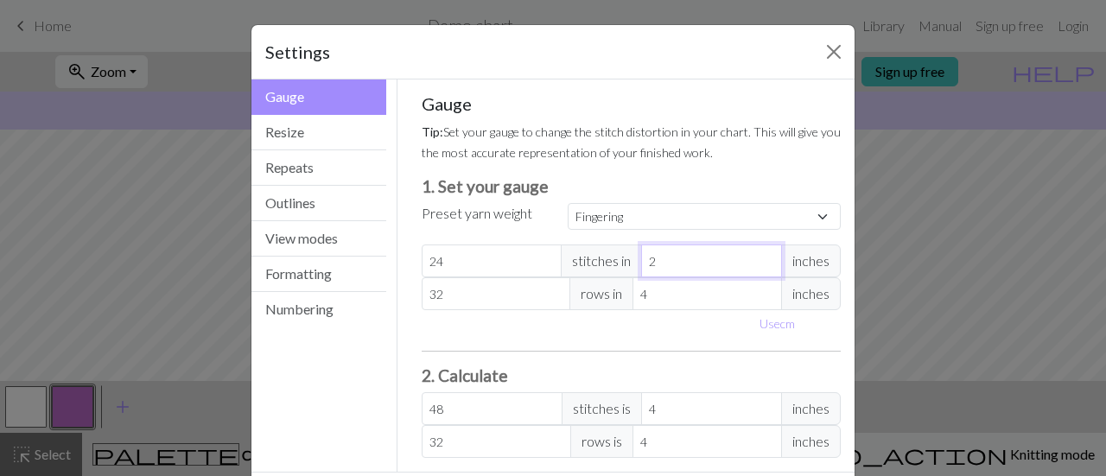
type input "32"
click at [760, 252] on input "3" at bounding box center [711, 261] width 141 height 33
type input "4"
type input "24"
type input "4"
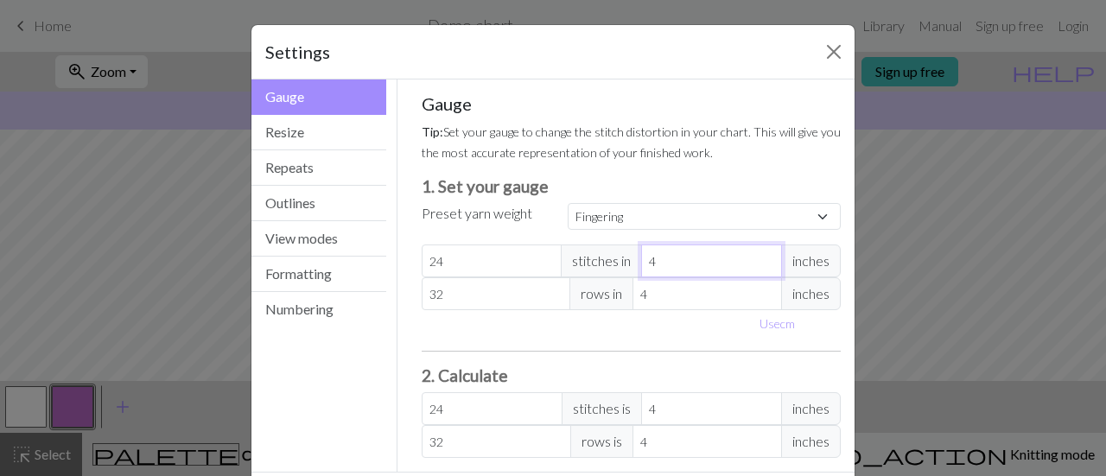
click at [760, 252] on input "4" at bounding box center [711, 261] width 141 height 33
click at [717, 340] on div "Gauge Tip: Set your gauge to change the stitch distortion in your chart. This w…" at bounding box center [632, 275] width 420 height 365
click at [304, 129] on button "Resize" at bounding box center [318, 132] width 135 height 35
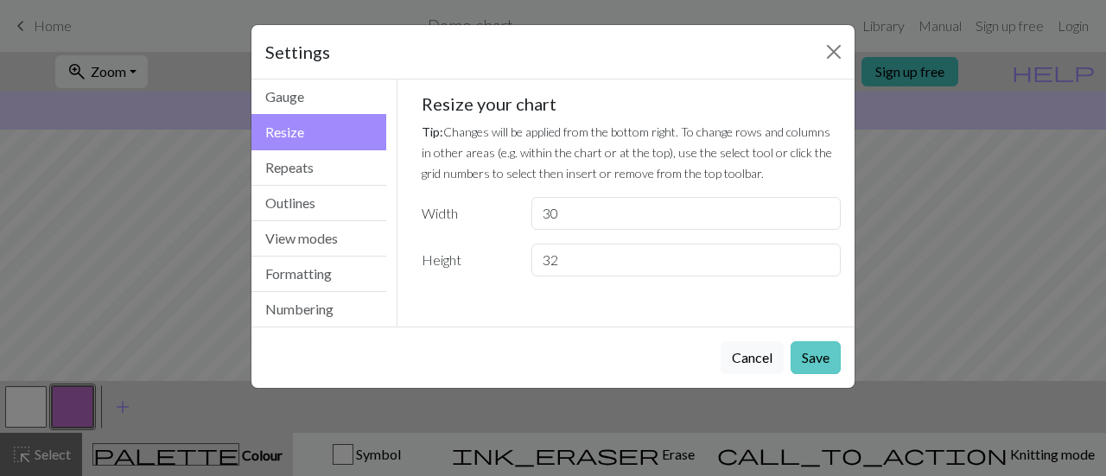
click at [800, 355] on button "Save" at bounding box center [816, 357] width 50 height 33
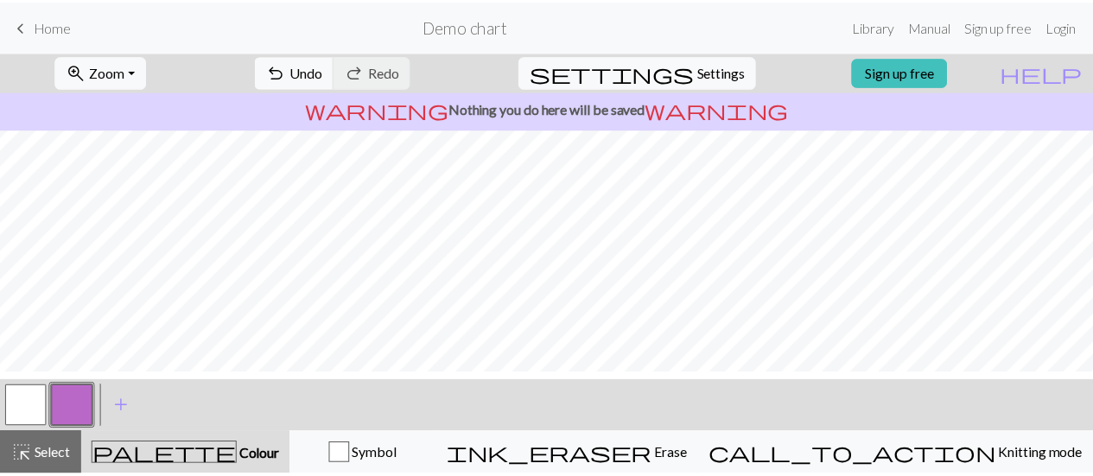
scroll to position [391, 0]
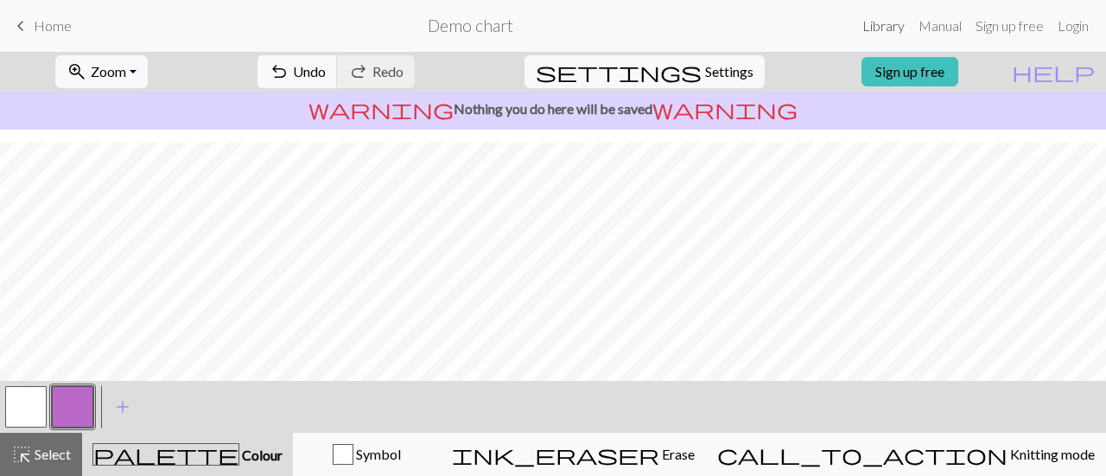
click at [880, 30] on link "Library" at bounding box center [883, 26] width 56 height 35
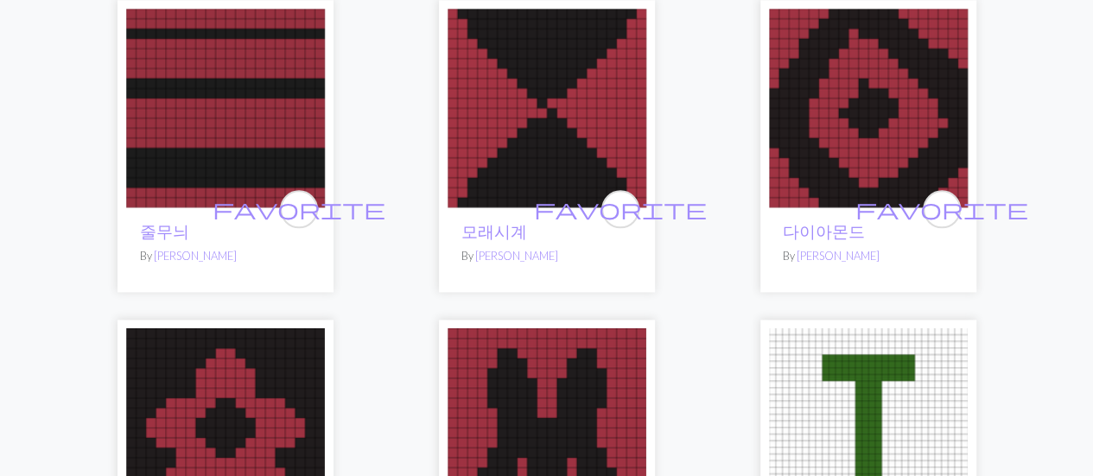
scroll to position [4150, 0]
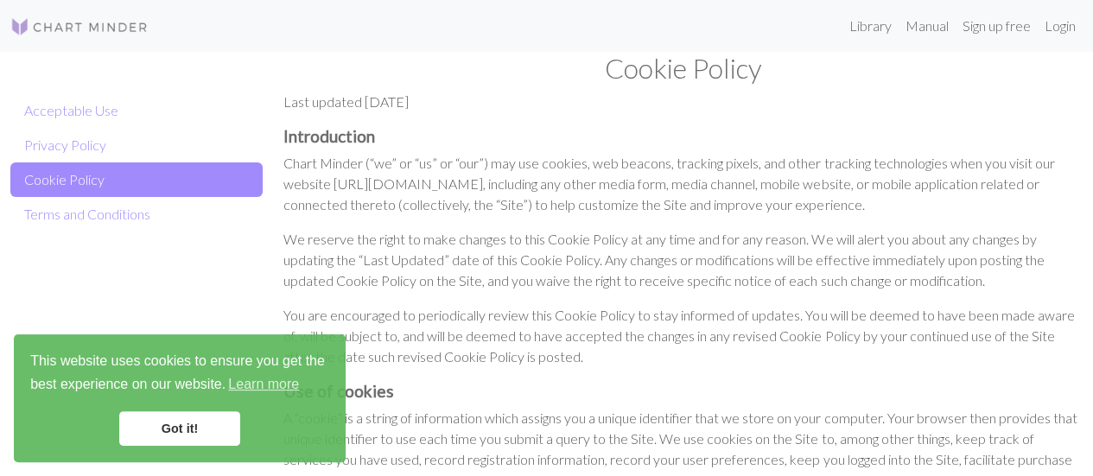
click at [185, 440] on link "Got it!" at bounding box center [179, 428] width 121 height 35
